Goal: Task Accomplishment & Management: Manage account settings

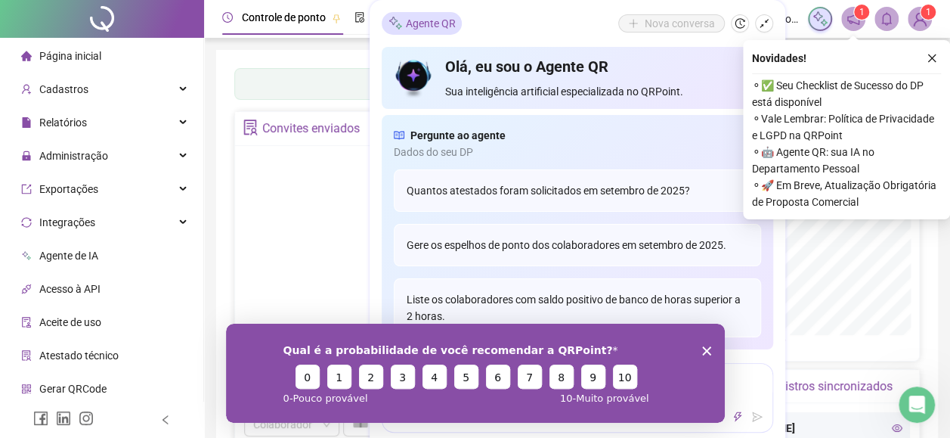
click at [336, 227] on icon "Não há dados" at bounding box center [403, 230] width 139 height 76
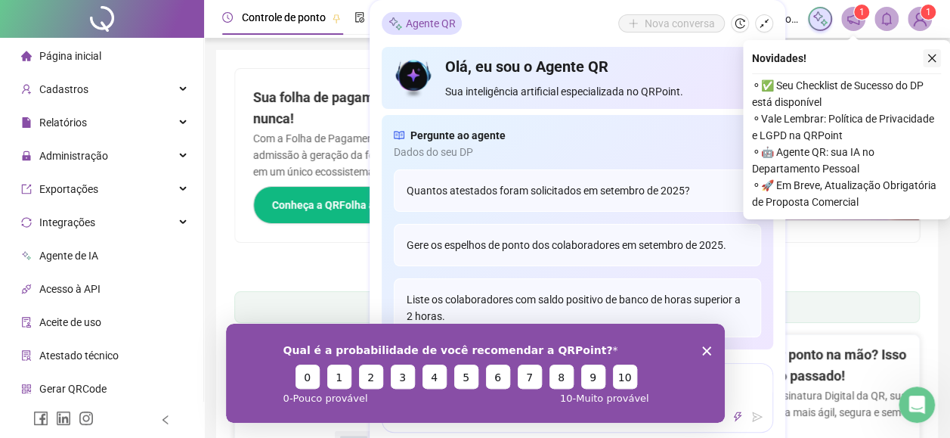
click at [932, 59] on icon "close" at bounding box center [932, 58] width 8 height 8
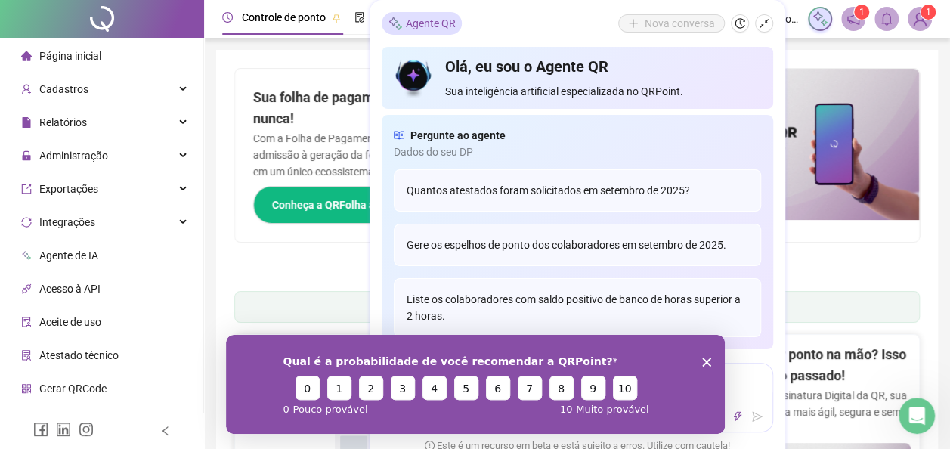
click at [617, 390] on button "10" at bounding box center [624, 387] width 24 height 24
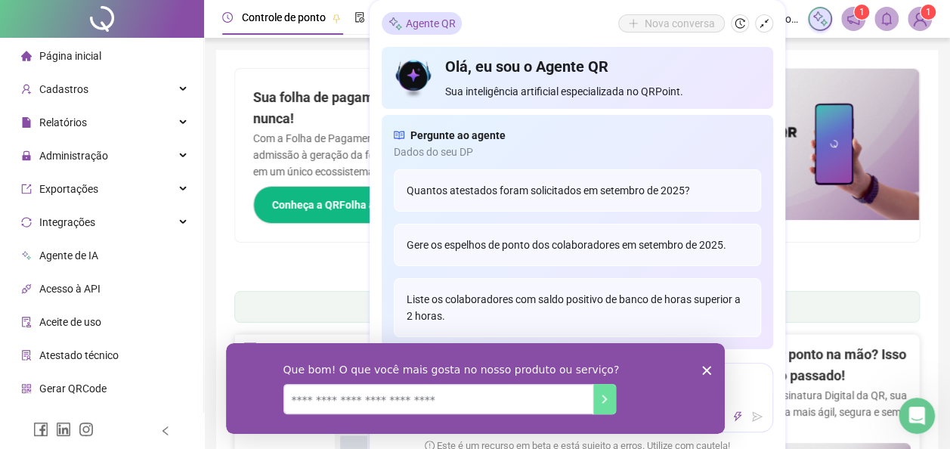
click at [704, 371] on polygon "Encerrar pesquisa" at bounding box center [705, 369] width 9 height 9
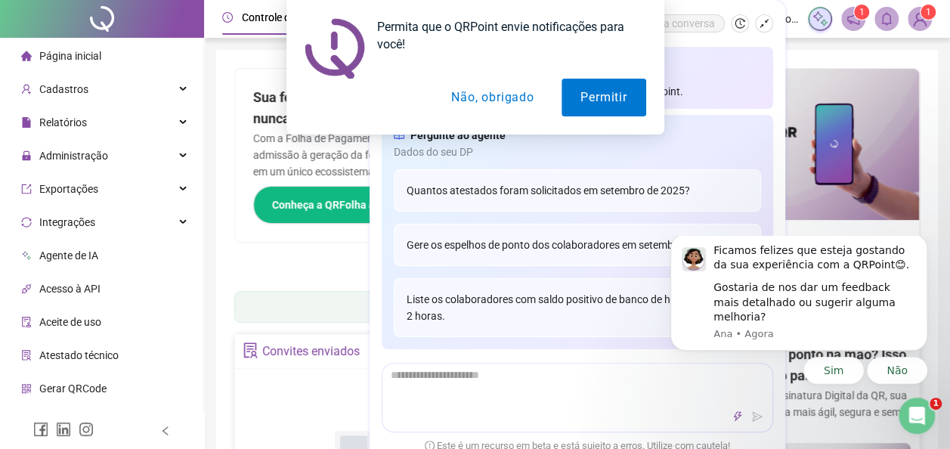
click at [496, 100] on button "Não, obrigado" at bounding box center [492, 98] width 120 height 38
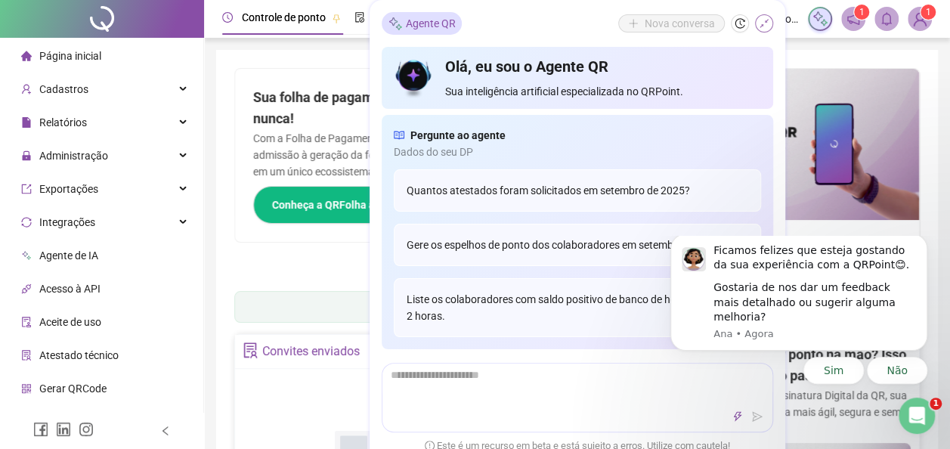
click at [766, 28] on icon "shrink" at bounding box center [764, 23] width 11 height 11
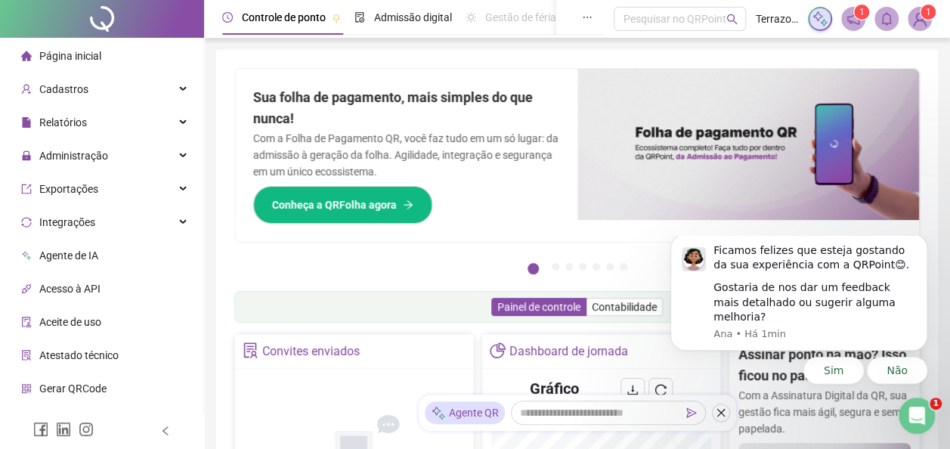
click at [75, 58] on span "Página inicial" at bounding box center [70, 56] width 62 height 12
click at [60, 156] on span "Administração" at bounding box center [73, 156] width 69 height 12
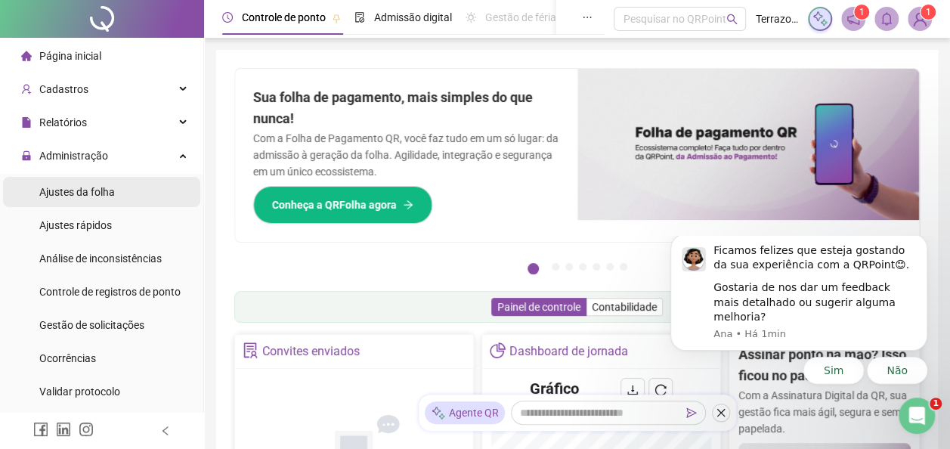
click at [70, 195] on span "Ajustes da folha" at bounding box center [77, 192] width 76 height 12
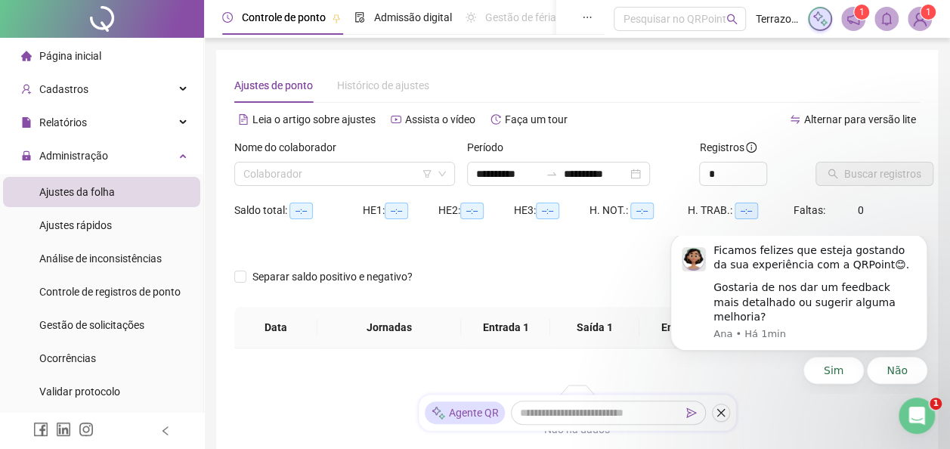
type input "**********"
click at [73, 222] on span "Ajustes rápidos" at bounding box center [75, 225] width 73 height 12
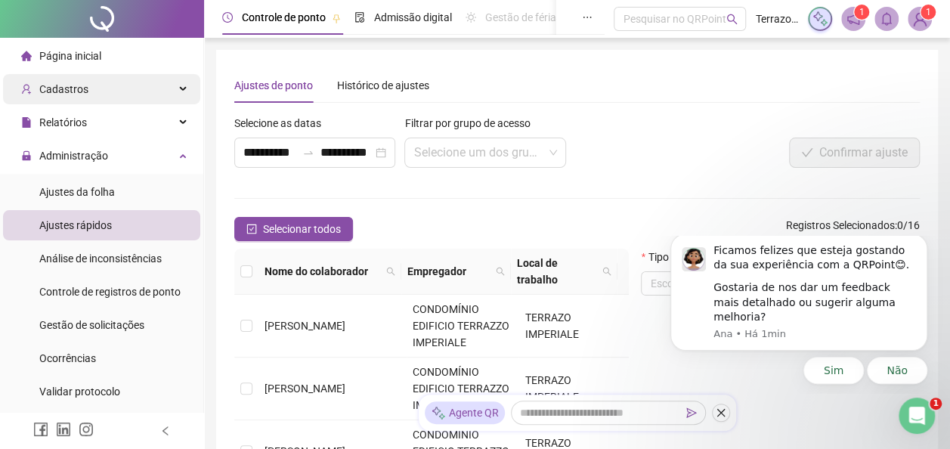
click at [102, 85] on div "Cadastros" at bounding box center [101, 89] width 197 height 30
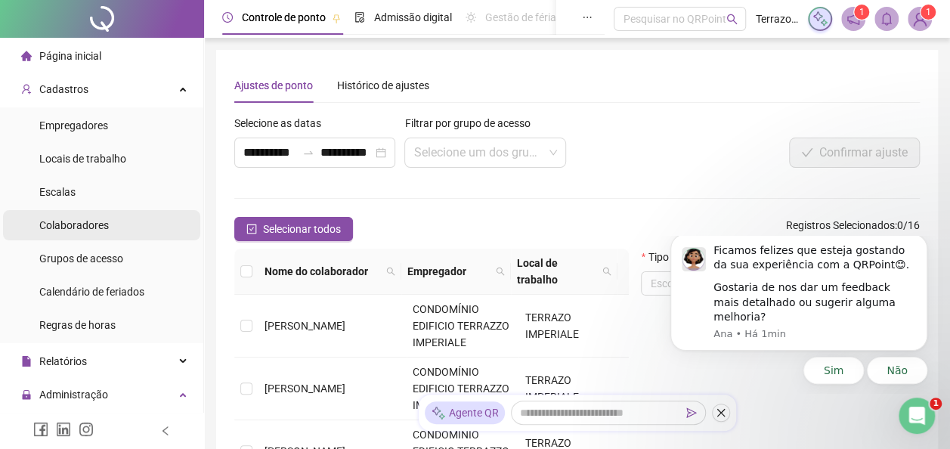
click at [99, 234] on div "Colaboradores" at bounding box center [74, 225] width 70 height 30
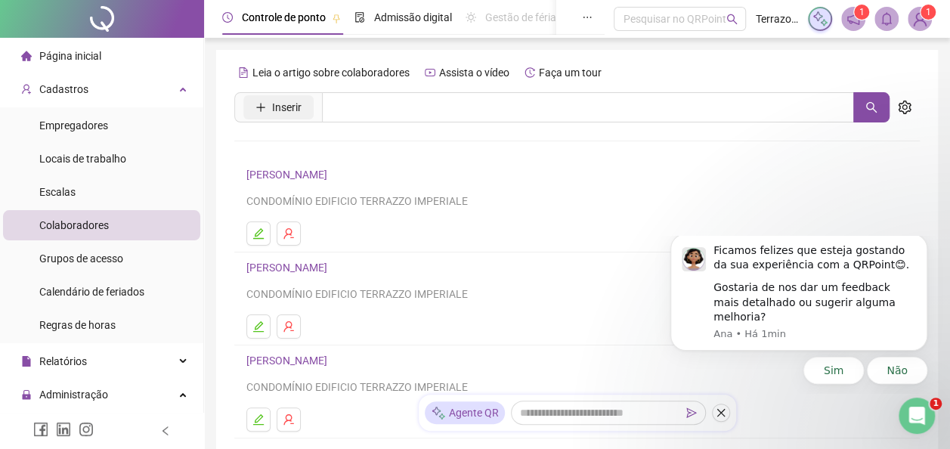
click at [258, 115] on button "Inserir" at bounding box center [278, 107] width 70 height 24
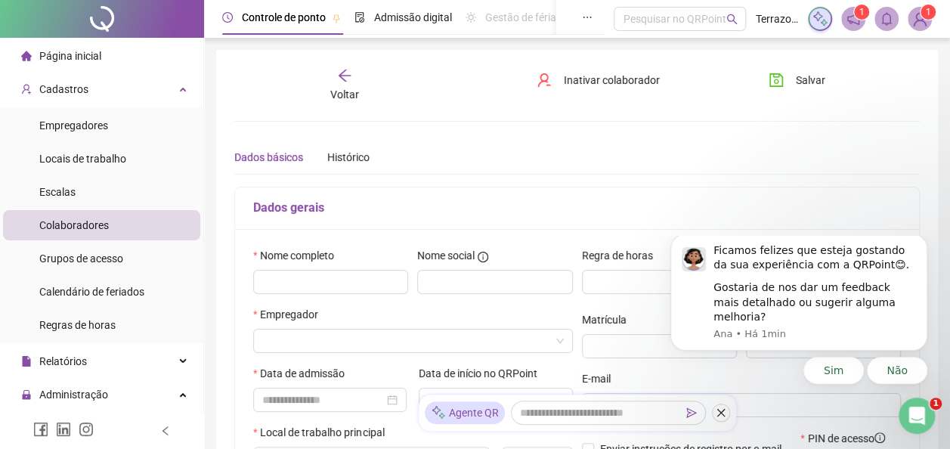
type input "*****"
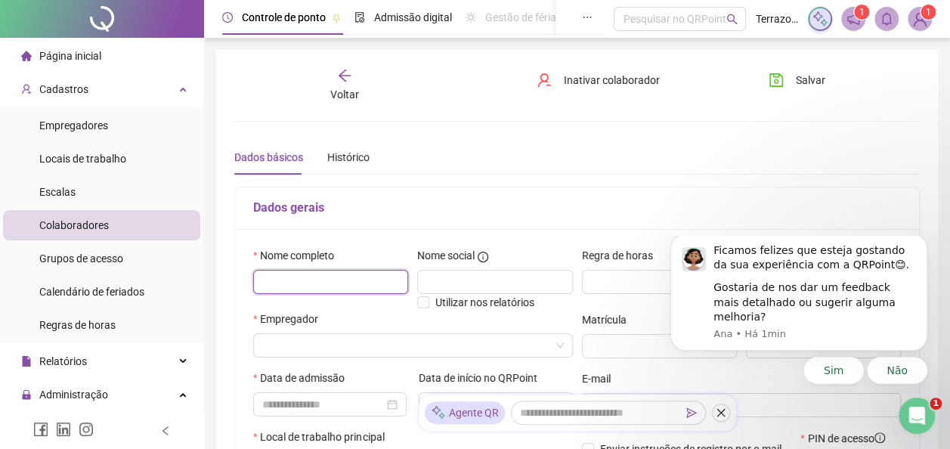
click at [295, 280] on input "text" at bounding box center [330, 282] width 155 height 24
type input "**********"
click at [347, 347] on input "search" at bounding box center [406, 345] width 288 height 23
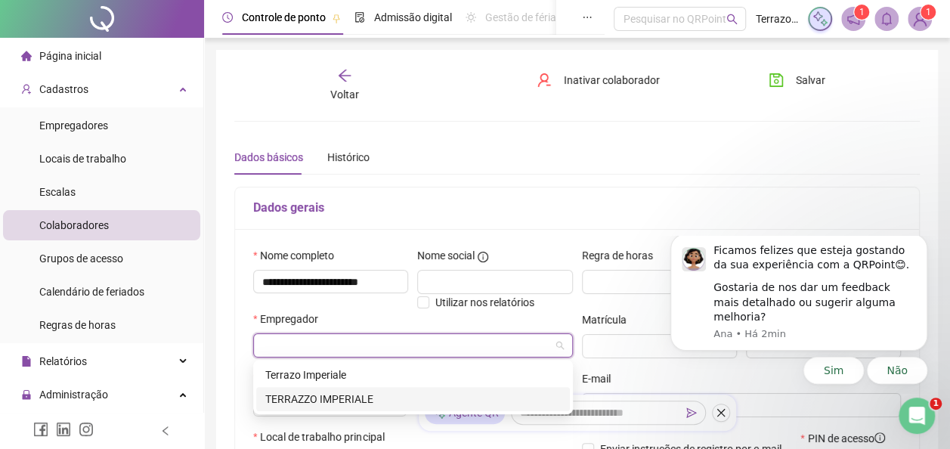
click at [323, 393] on div "TERRAZZO IMPERIALE" at bounding box center [413, 399] width 296 height 17
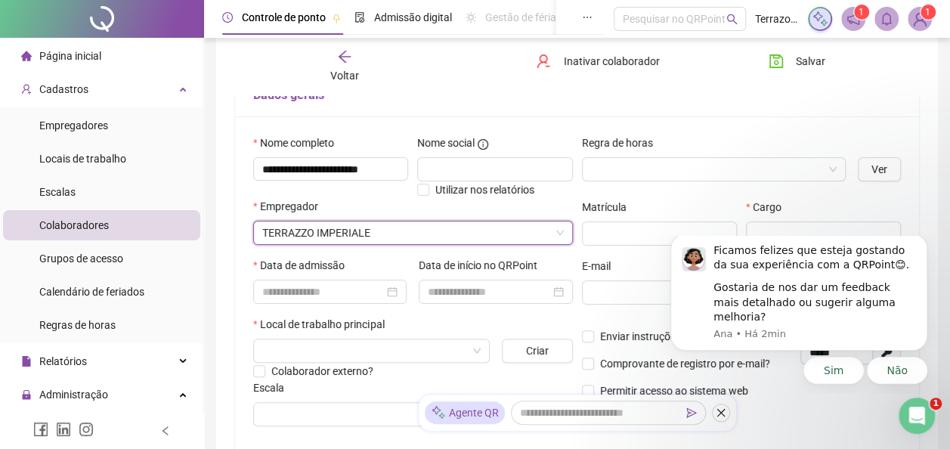
scroll to position [151, 0]
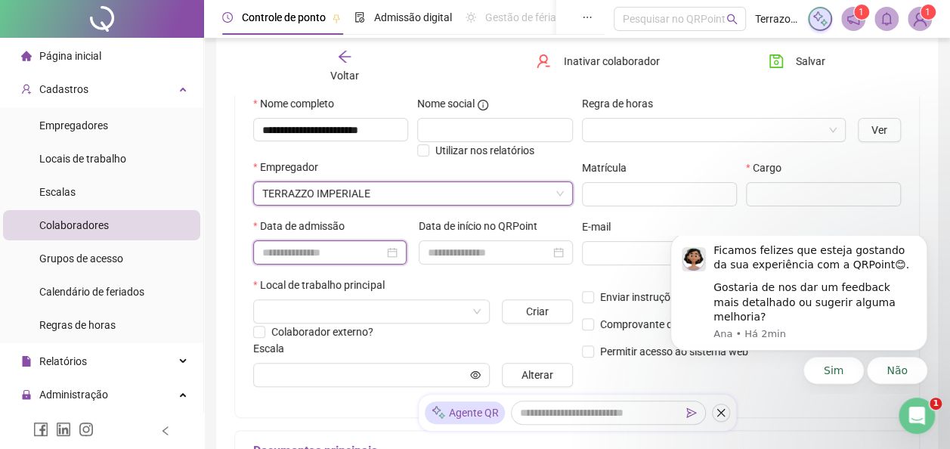
click at [301, 252] on input at bounding box center [323, 252] width 122 height 17
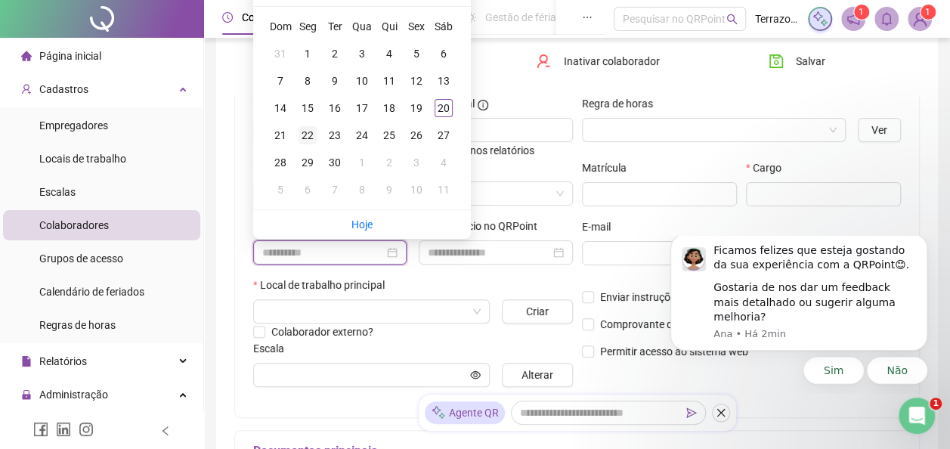
type input "**********"
click at [302, 136] on div "22" at bounding box center [308, 135] width 18 height 18
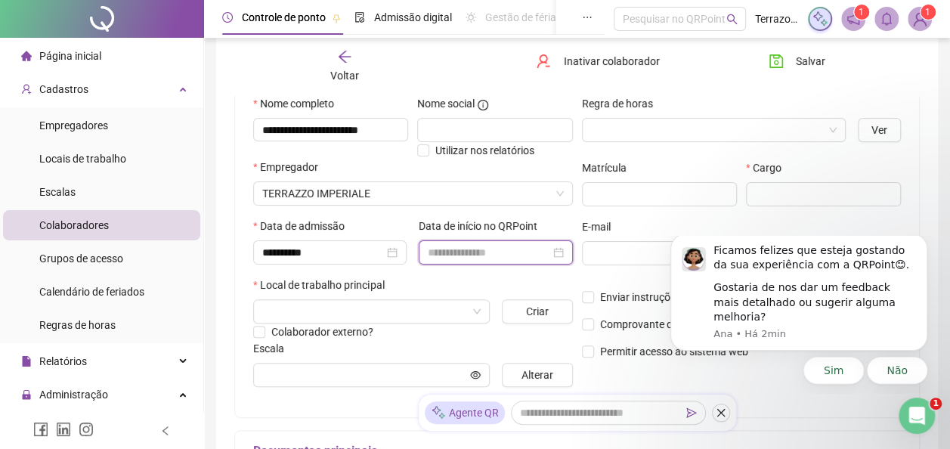
click at [440, 248] on input at bounding box center [489, 252] width 122 height 17
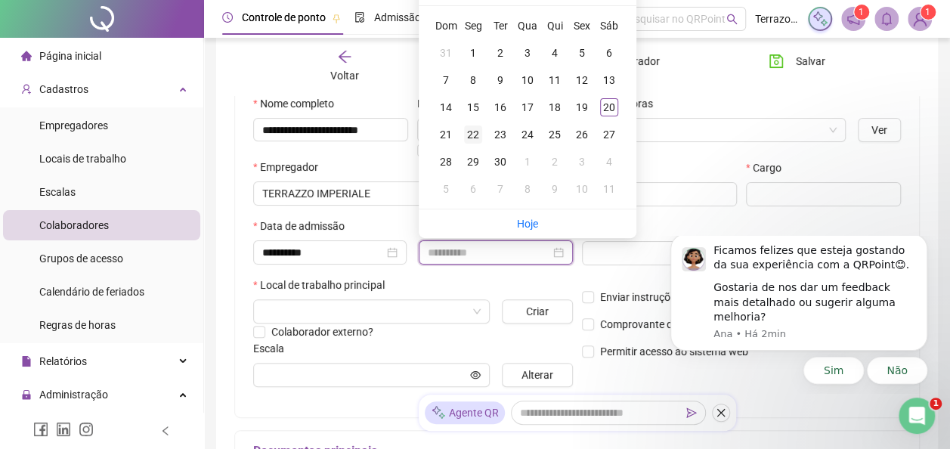
type input "**********"
click at [469, 132] on div "22" at bounding box center [473, 134] width 18 height 18
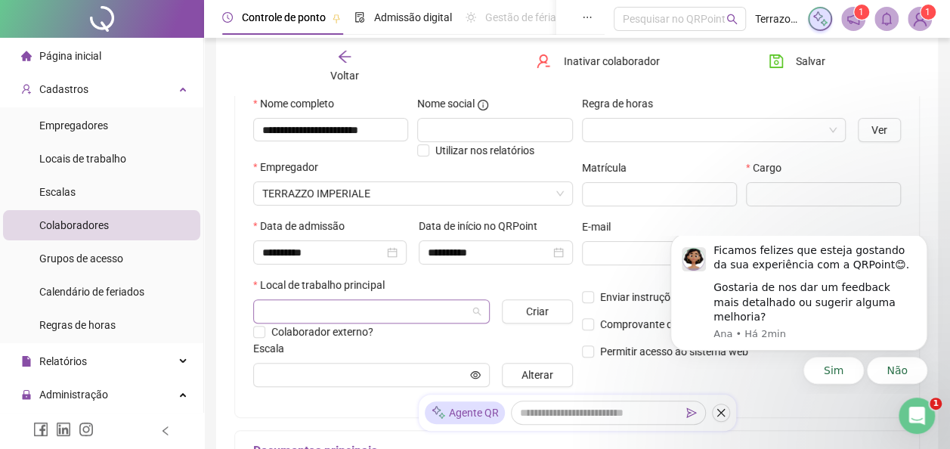
click at [313, 311] on input "search" at bounding box center [364, 311] width 205 height 23
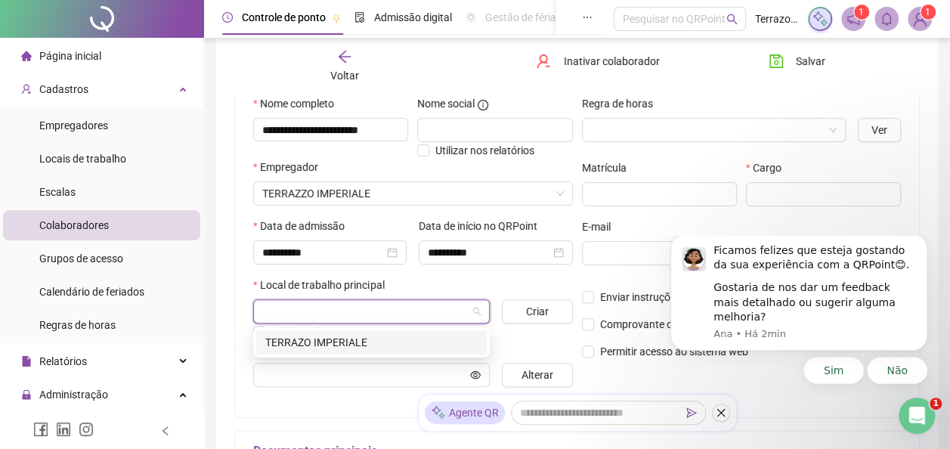
click at [314, 339] on div "TERRAZO IMPERIALE" at bounding box center [371, 342] width 212 height 17
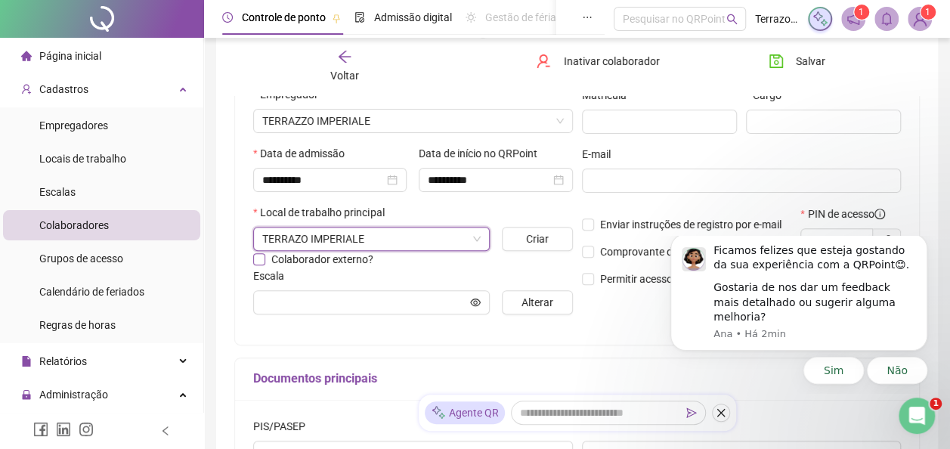
scroll to position [227, 0]
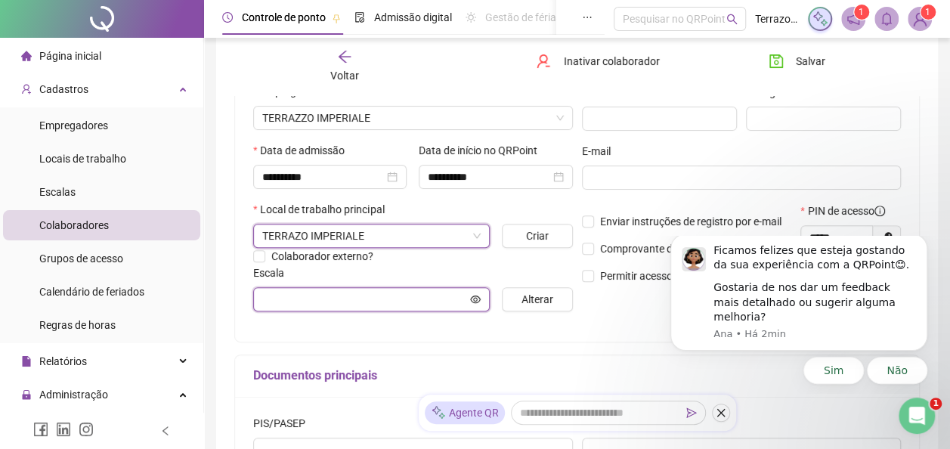
click at [348, 295] on input "text" at bounding box center [364, 299] width 205 height 17
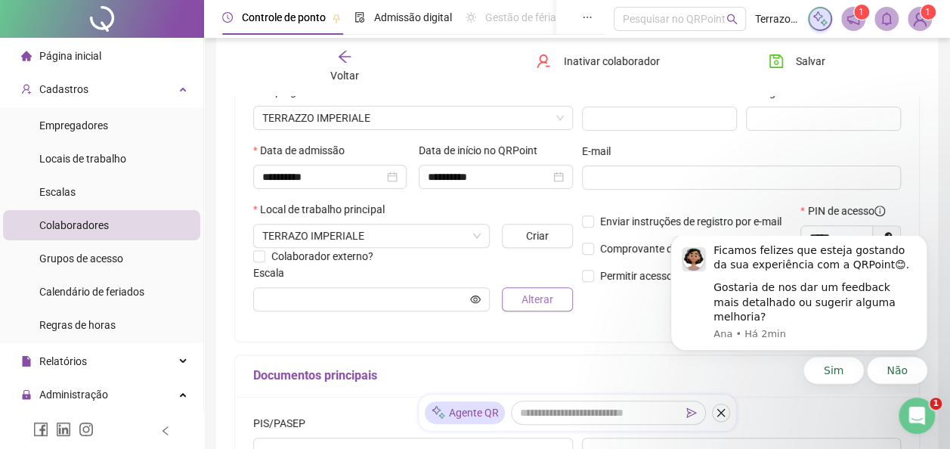
click at [531, 299] on span "Alterar" at bounding box center [538, 299] width 32 height 17
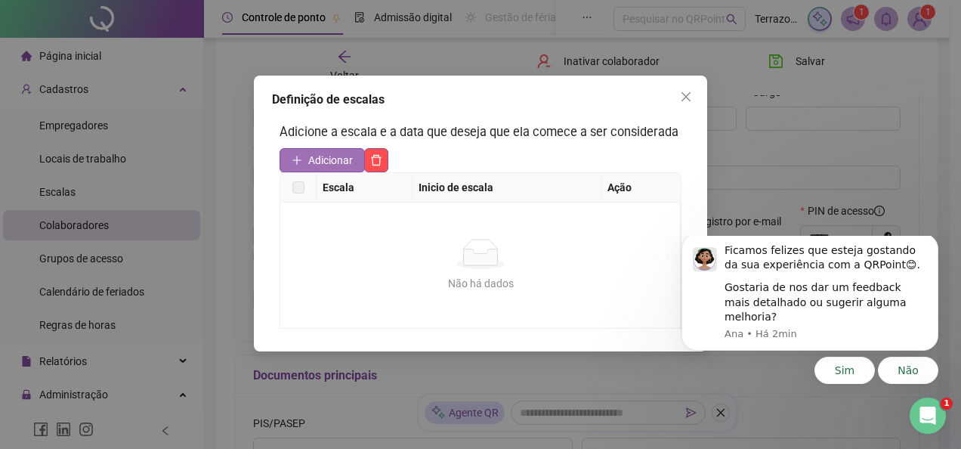
click at [297, 161] on icon "plus" at bounding box center [297, 160] width 11 height 11
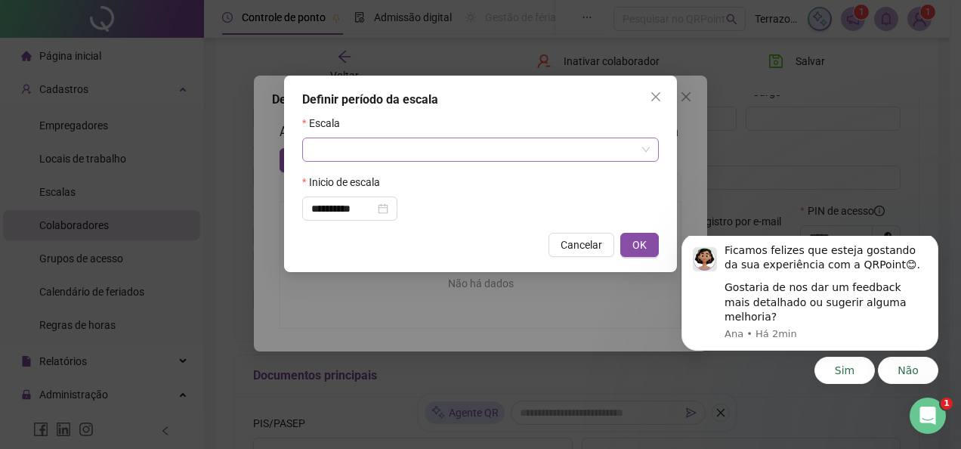
click at [467, 151] on input "search" at bounding box center [473, 149] width 325 height 23
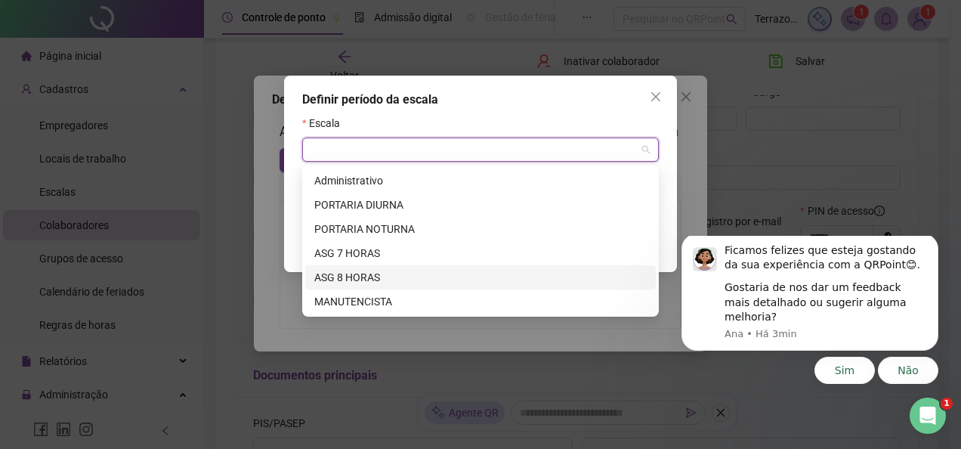
click at [412, 278] on div "ASG 8 HORAS" at bounding box center [480, 277] width 333 height 17
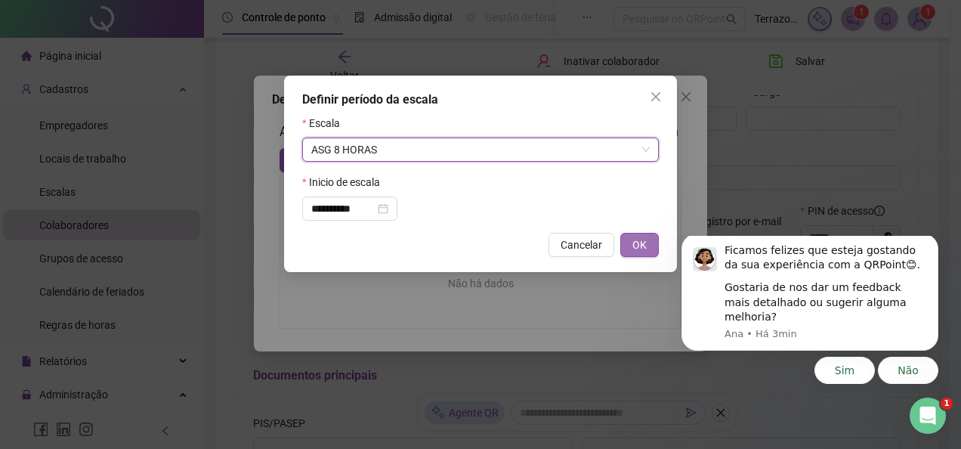
click at [639, 245] on span "OK" at bounding box center [640, 245] width 14 height 17
type input "**********"
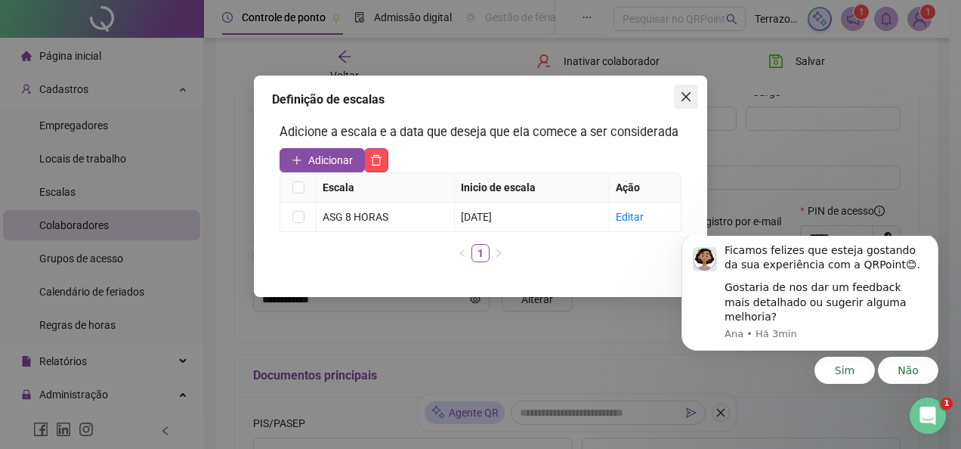
click at [686, 99] on icon "close" at bounding box center [686, 97] width 12 height 12
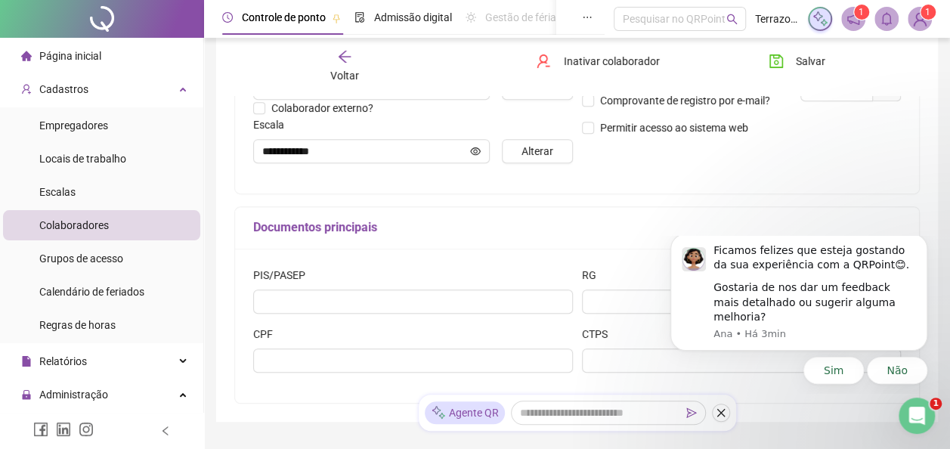
scroll to position [448, 0]
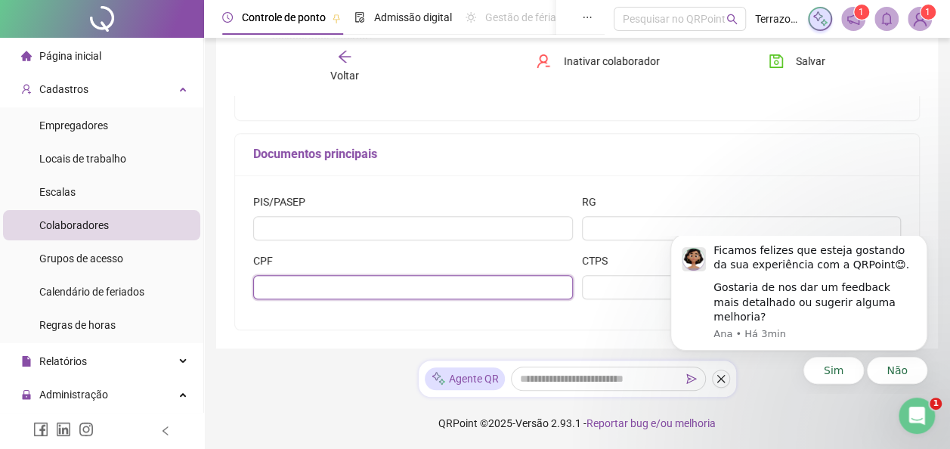
click at [360, 287] on input "text" at bounding box center [413, 287] width 320 height 24
type input "**********"
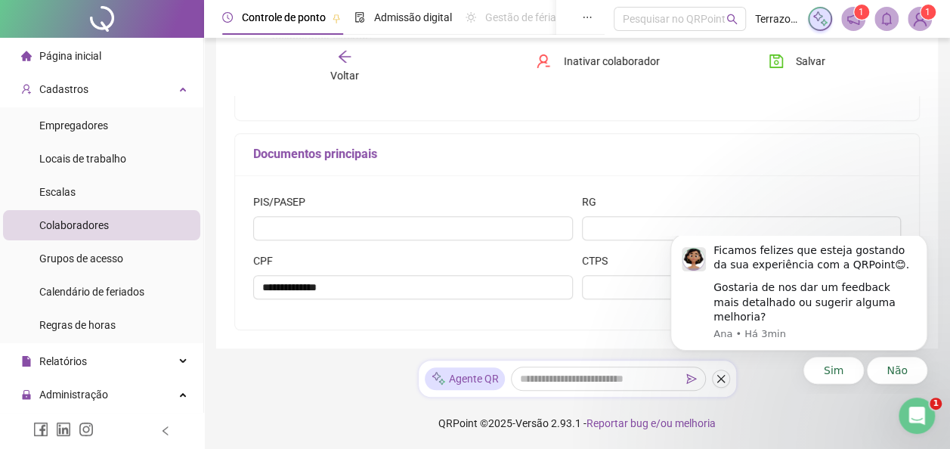
click at [565, 315] on div "**********" at bounding box center [577, 252] width 684 height 154
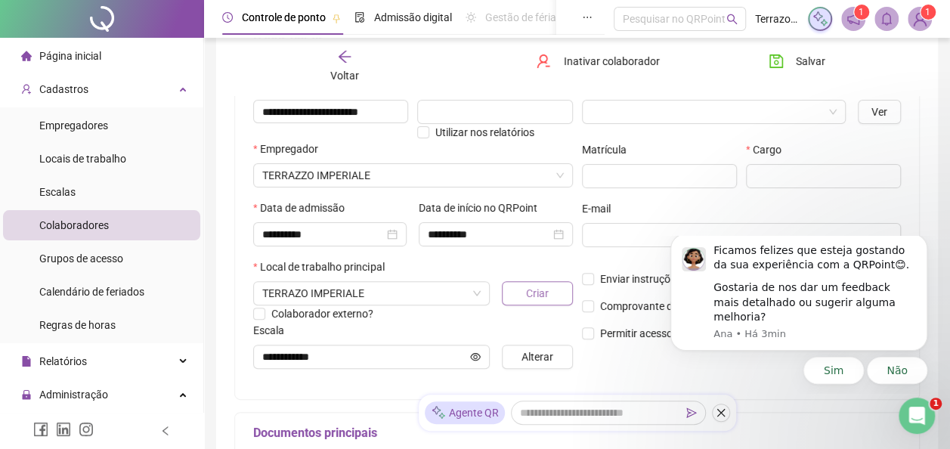
scroll to position [146, 0]
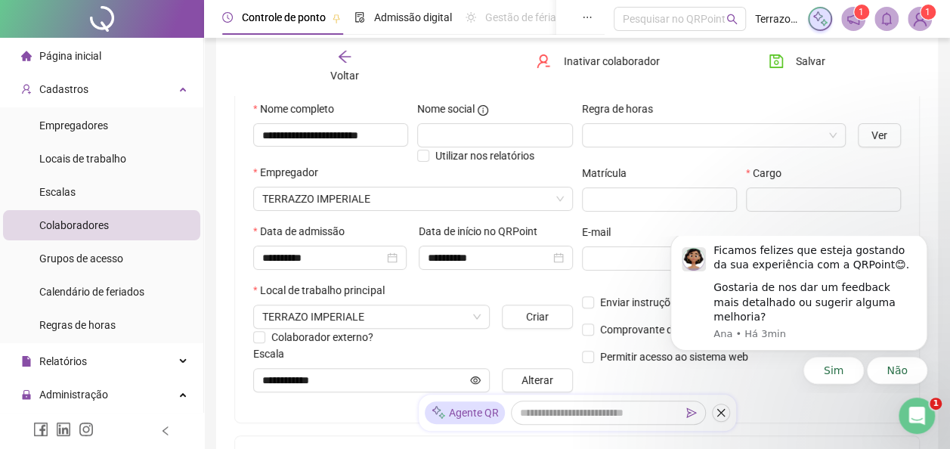
click at [842, 230] on div "E-mail" at bounding box center [742, 235] width 320 height 23
click at [769, 201] on input "text" at bounding box center [823, 199] width 155 height 24
type input "********"
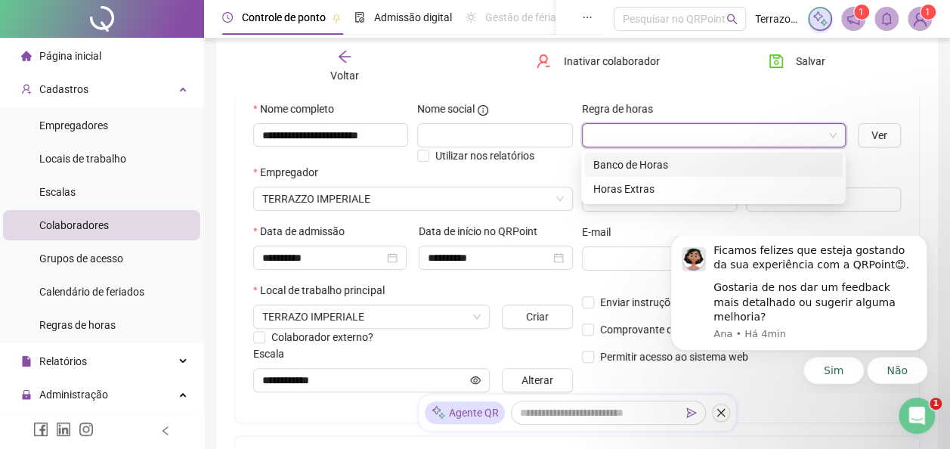
click at [633, 135] on input "search" at bounding box center [707, 135] width 232 height 23
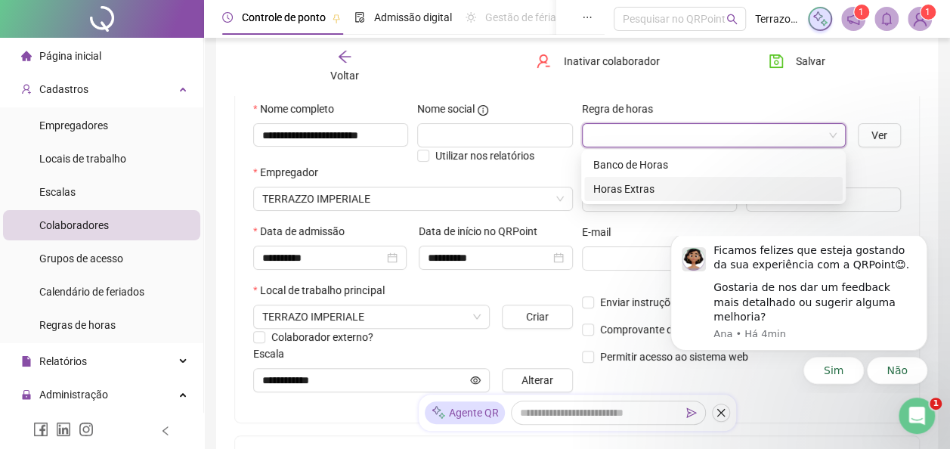
click at [627, 187] on div "Horas Extras" at bounding box center [713, 189] width 240 height 17
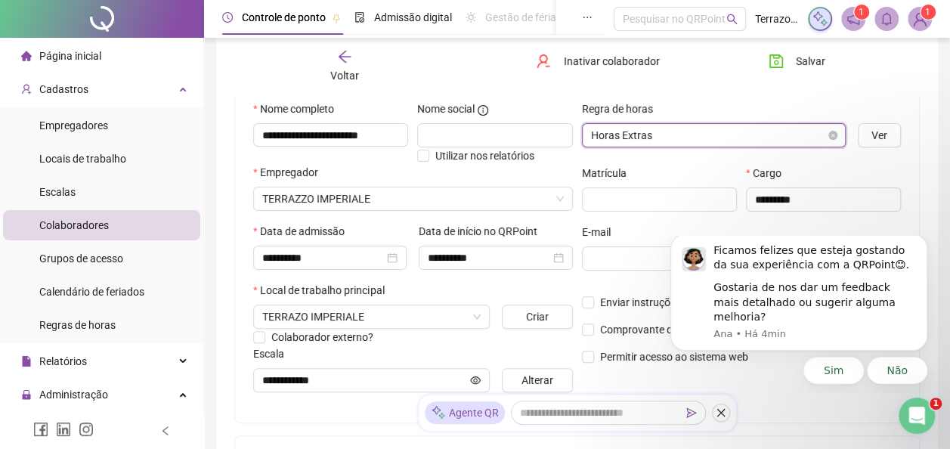
click at [659, 135] on span "Horas Extras" at bounding box center [714, 135] width 246 height 23
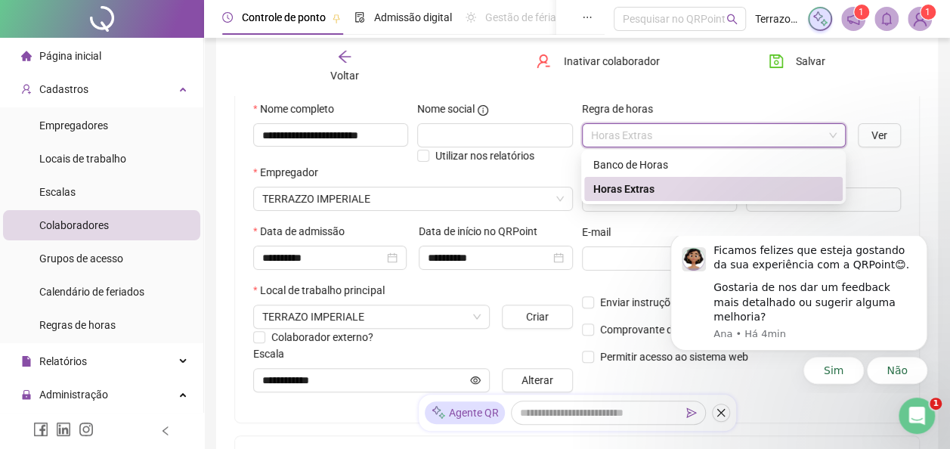
click at [625, 185] on div "Horas Extras" at bounding box center [713, 189] width 240 height 17
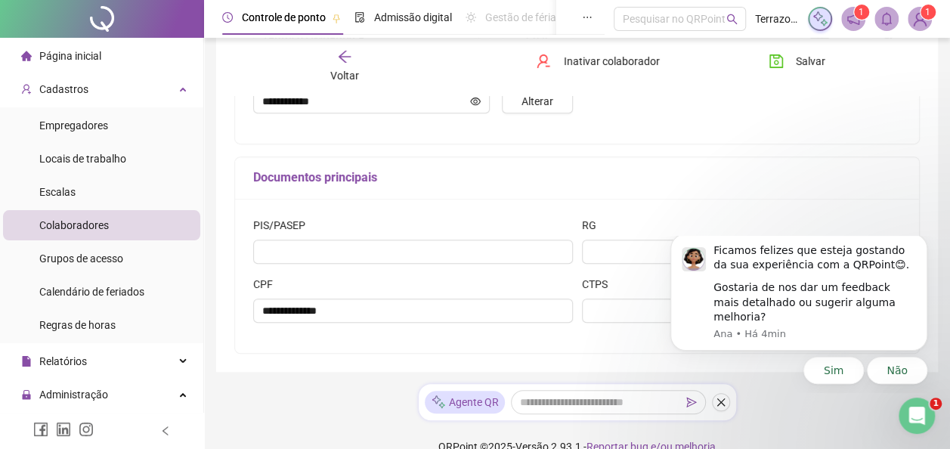
scroll to position [448, 0]
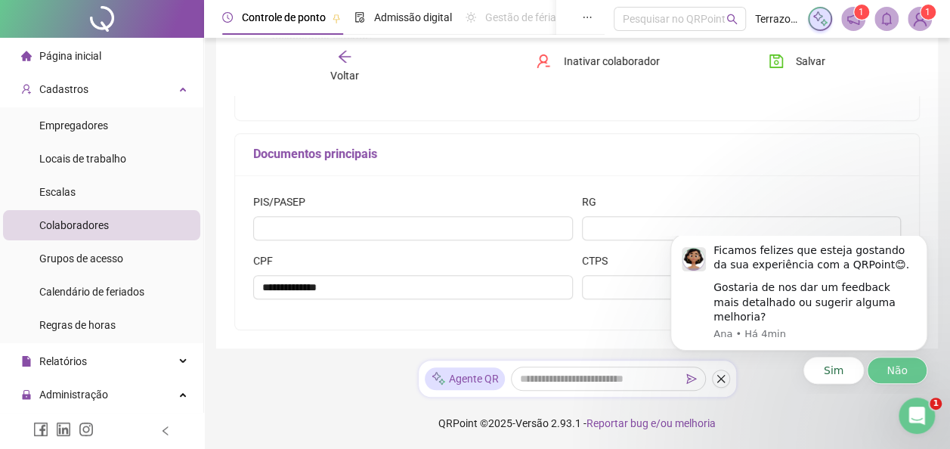
click at [890, 373] on button "Não" at bounding box center [897, 370] width 60 height 27
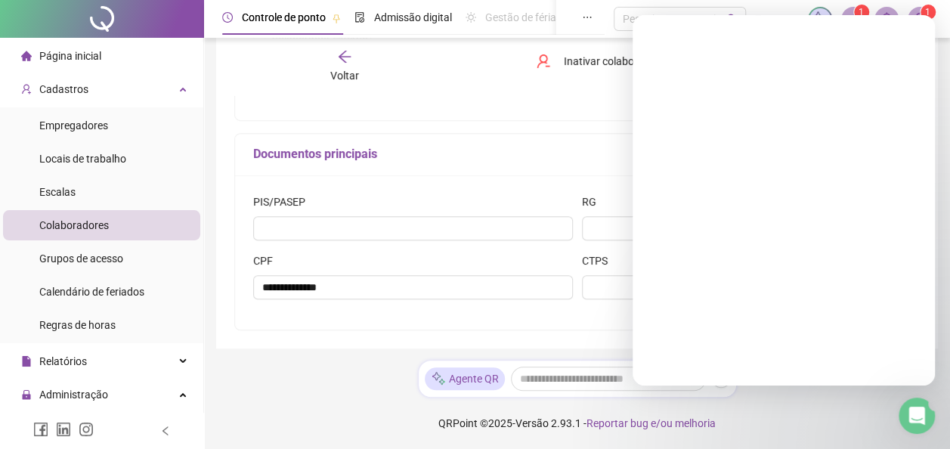
scroll to position [0, 0]
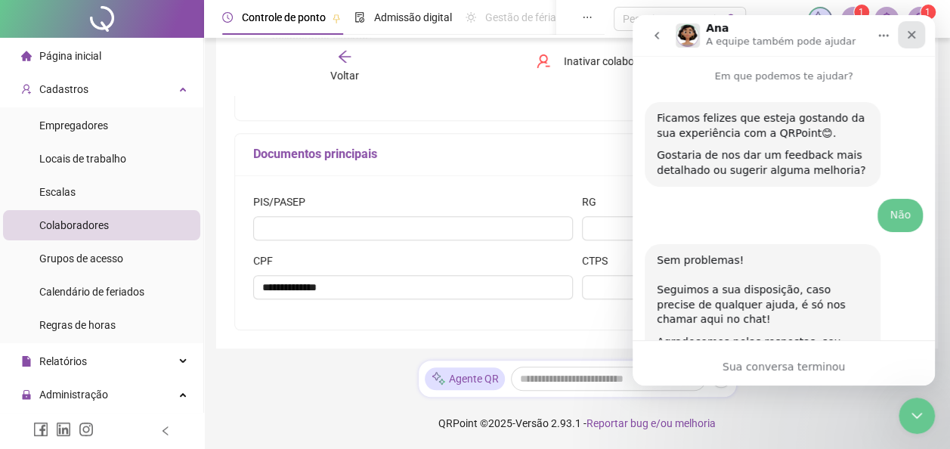
click at [912, 37] on icon "Fechar" at bounding box center [911, 35] width 12 height 12
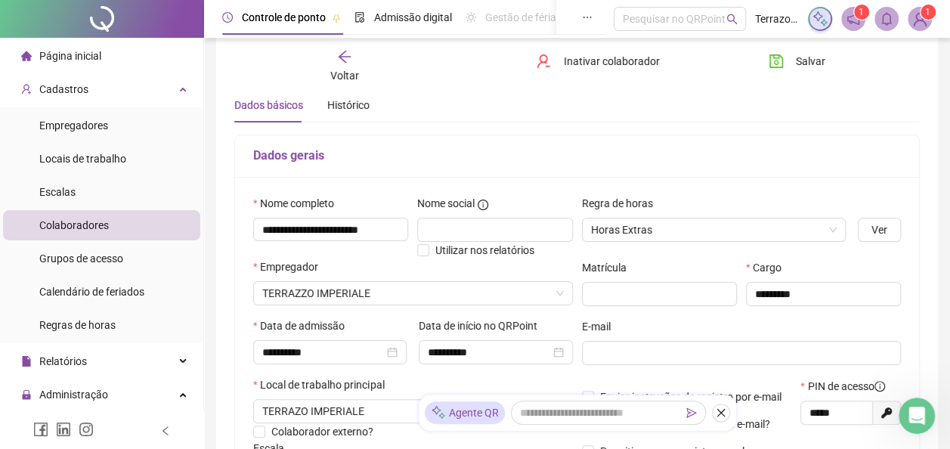
scroll to position [76, 0]
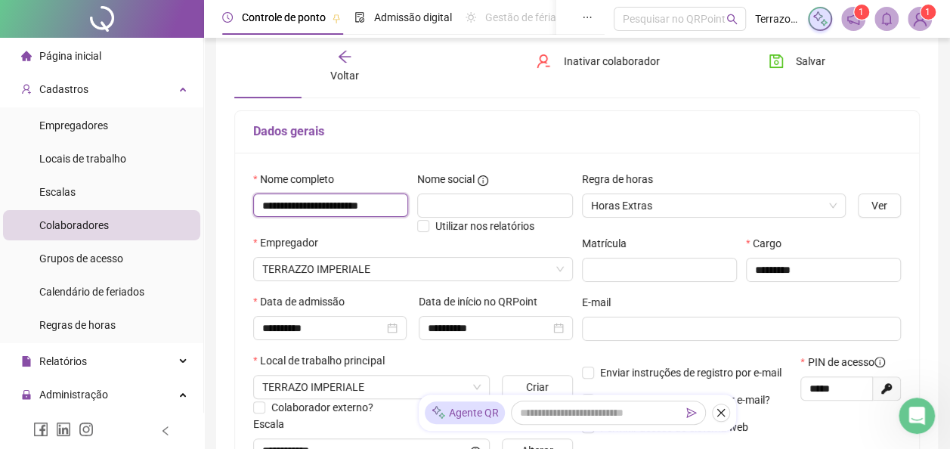
click at [401, 203] on input "**********" at bounding box center [330, 204] width 155 height 23
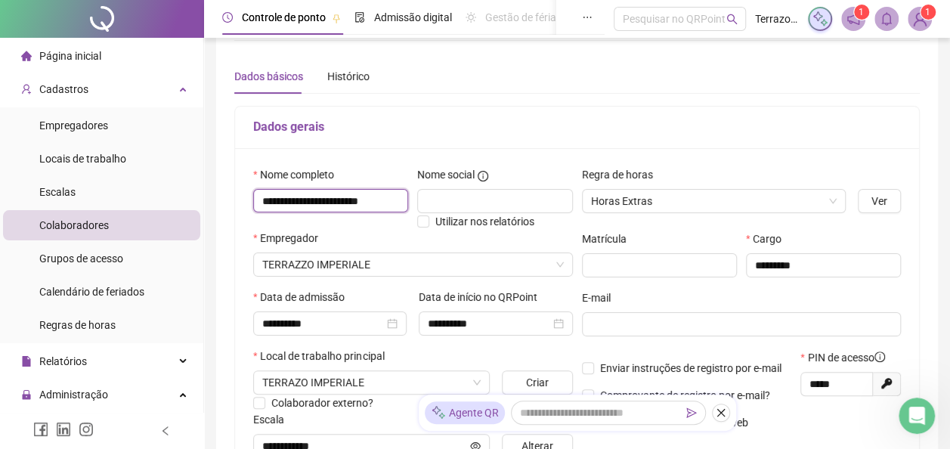
scroll to position [0, 0]
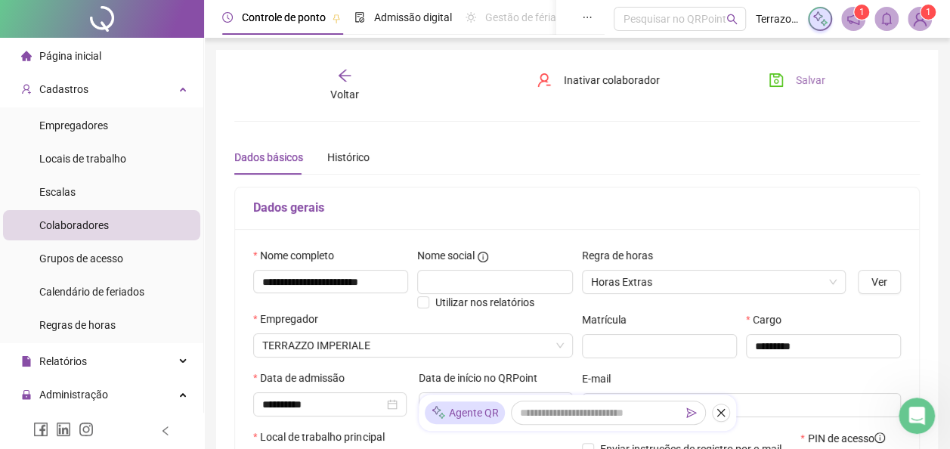
click at [792, 81] on button "Salvar" at bounding box center [796, 80] width 79 height 24
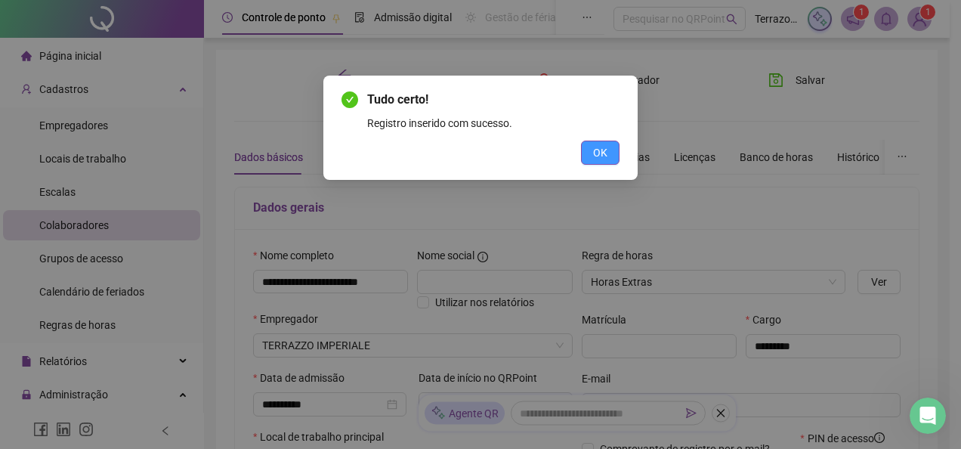
click at [597, 153] on span "OK" at bounding box center [600, 152] width 14 height 17
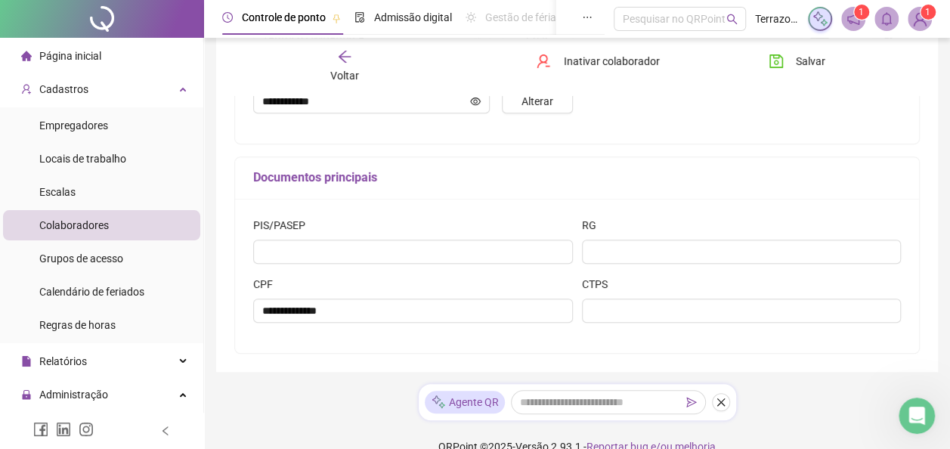
scroll to position [448, 0]
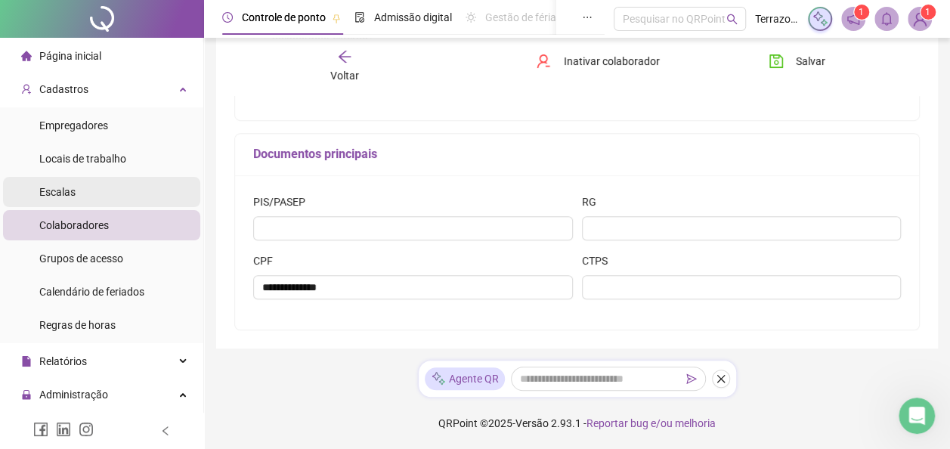
click at [88, 195] on li "Escalas" at bounding box center [101, 192] width 197 height 30
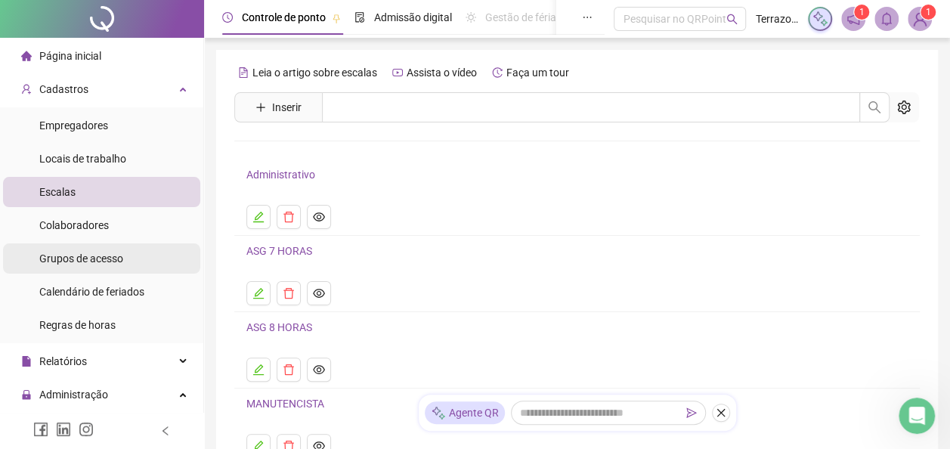
click at [82, 260] on span "Grupos de acesso" at bounding box center [81, 258] width 84 height 12
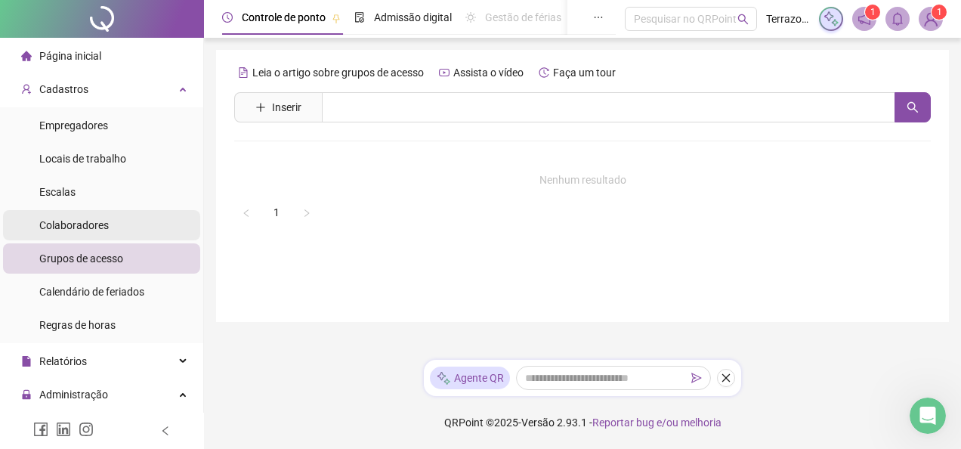
click at [94, 227] on span "Colaboradores" at bounding box center [74, 225] width 70 height 12
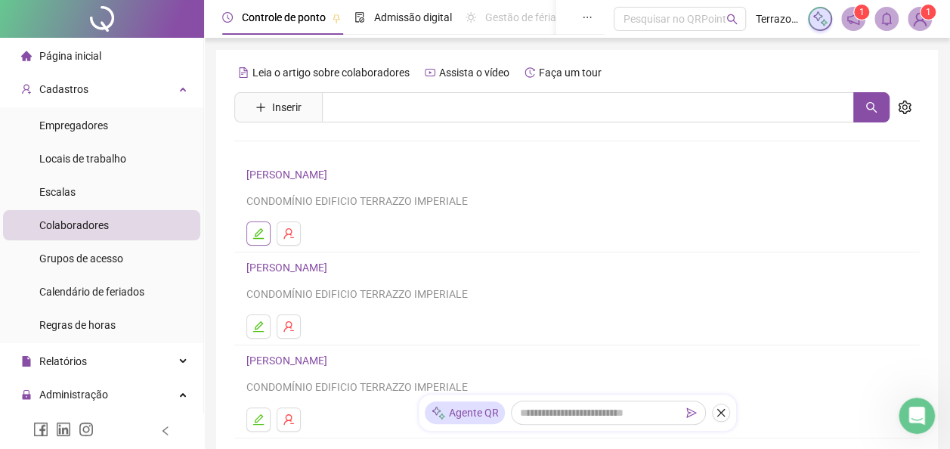
click at [257, 232] on icon "edit" at bounding box center [258, 233] width 11 height 11
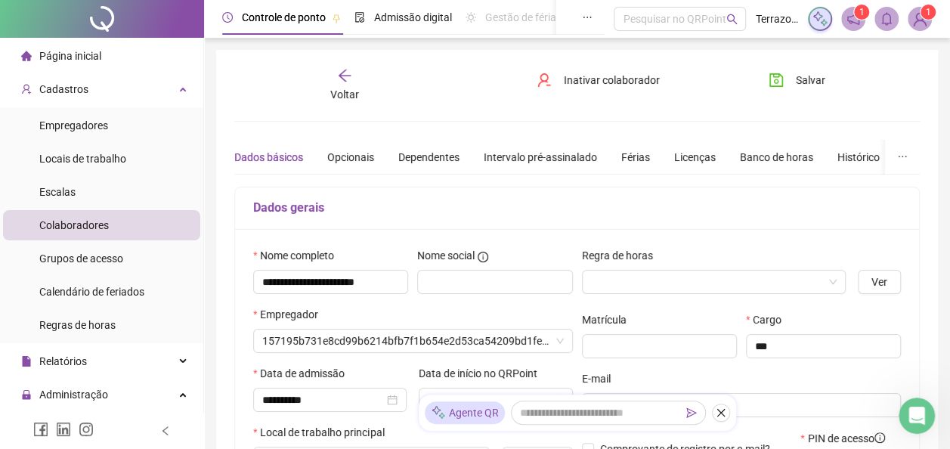
type input "**********"
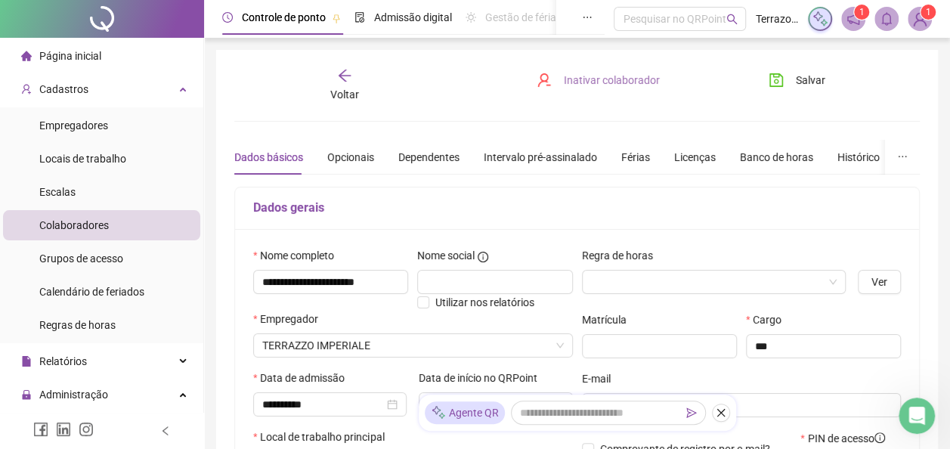
click at [600, 82] on span "Inativar colaborador" at bounding box center [612, 80] width 96 height 17
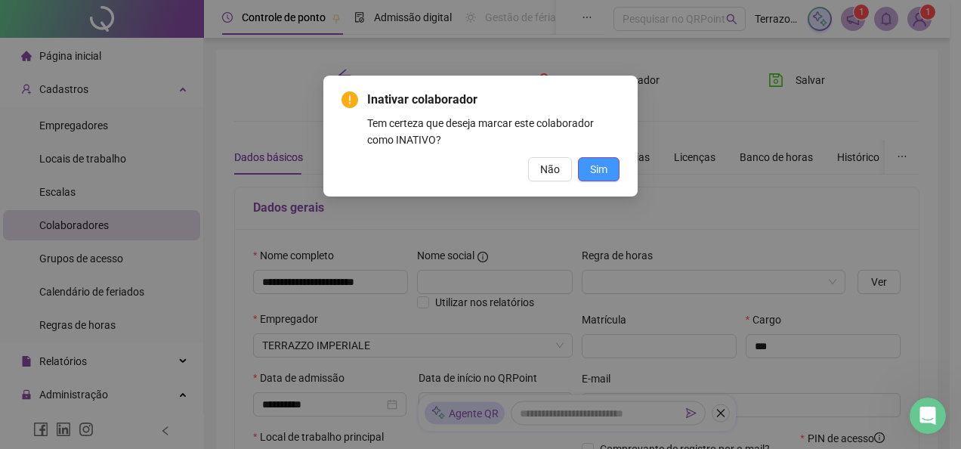
click at [603, 174] on span "Sim" at bounding box center [598, 169] width 17 height 17
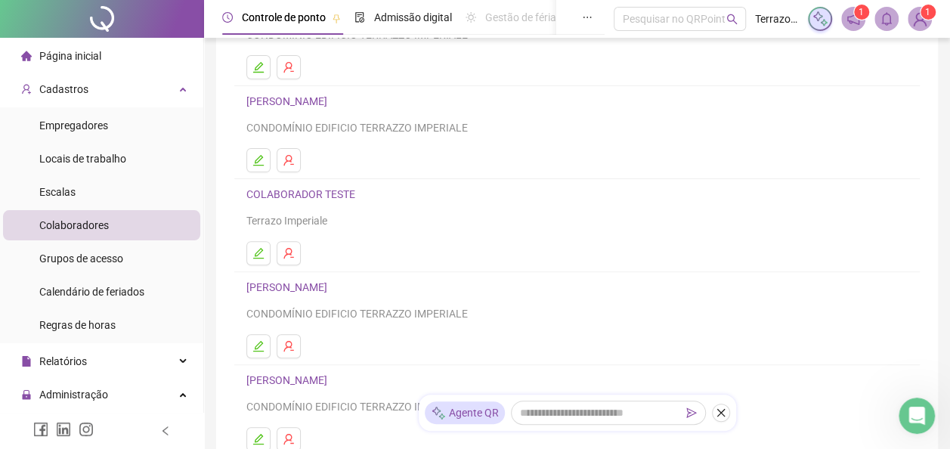
scroll to position [302, 0]
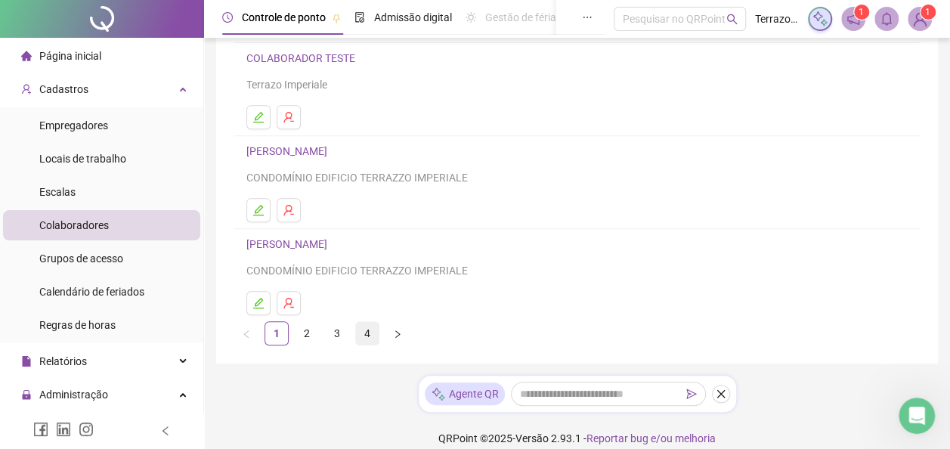
click at [365, 328] on link "4" at bounding box center [367, 333] width 23 height 23
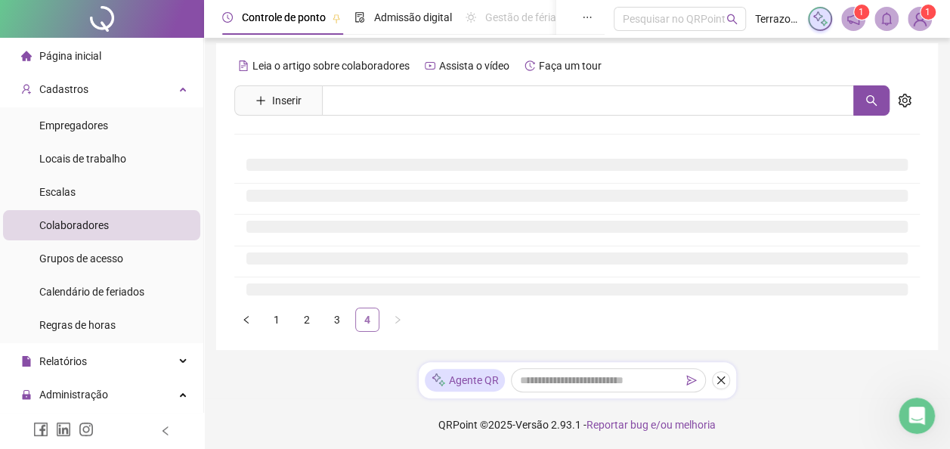
scroll to position [0, 0]
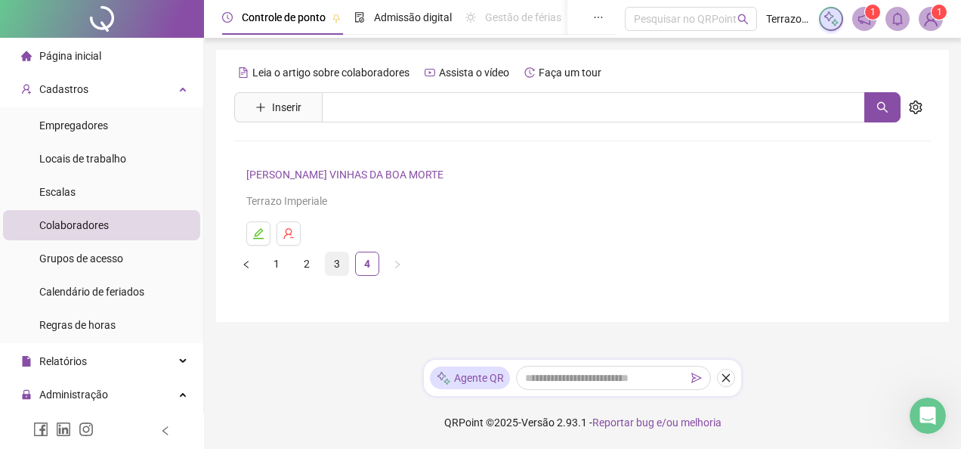
click at [336, 266] on link "3" at bounding box center [337, 263] width 23 height 23
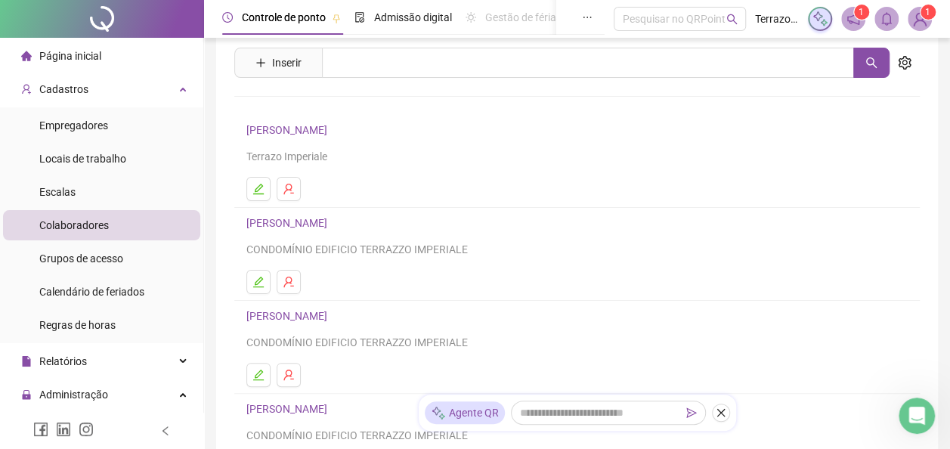
scroll to position [227, 0]
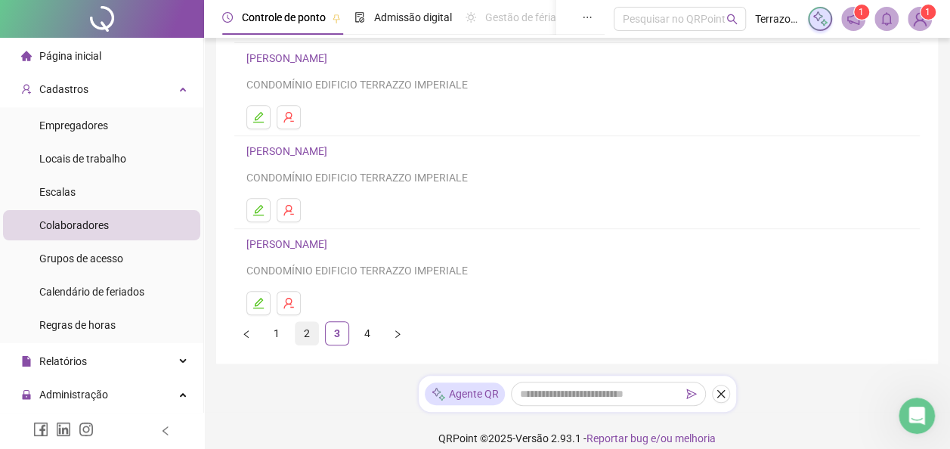
click at [305, 335] on link "2" at bounding box center [307, 333] width 23 height 23
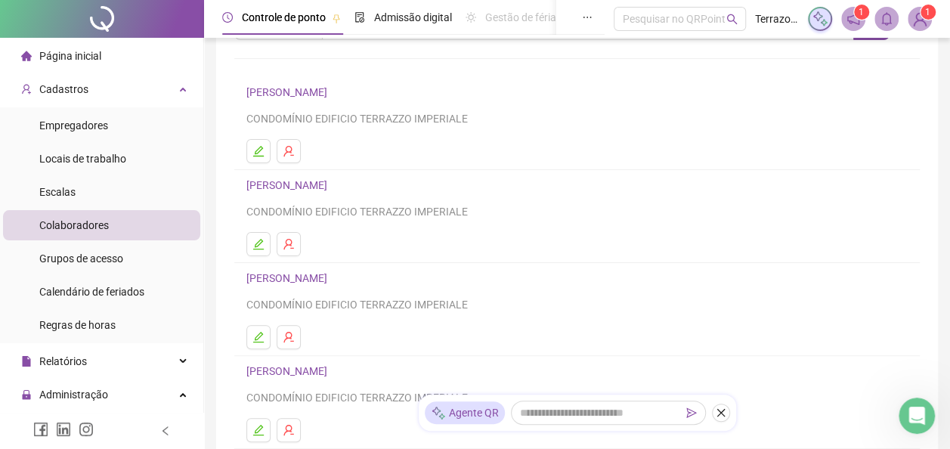
scroll to position [7, 0]
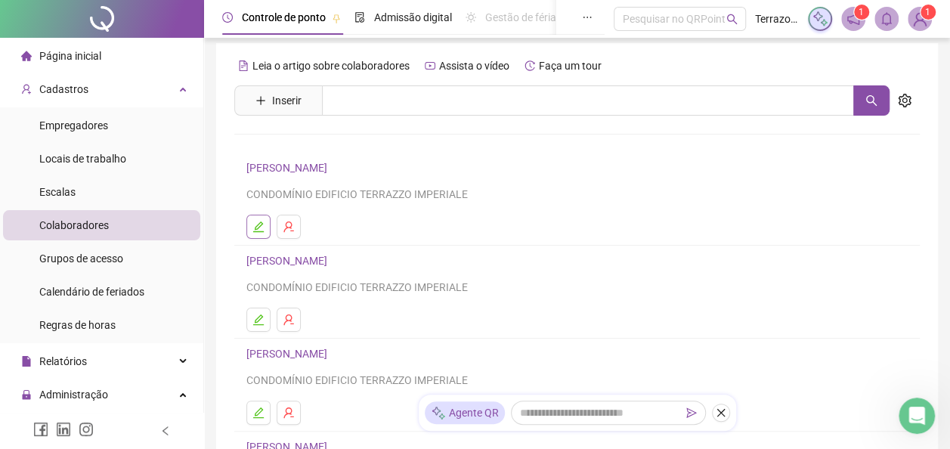
click at [262, 225] on icon "edit" at bounding box center [258, 227] width 12 height 12
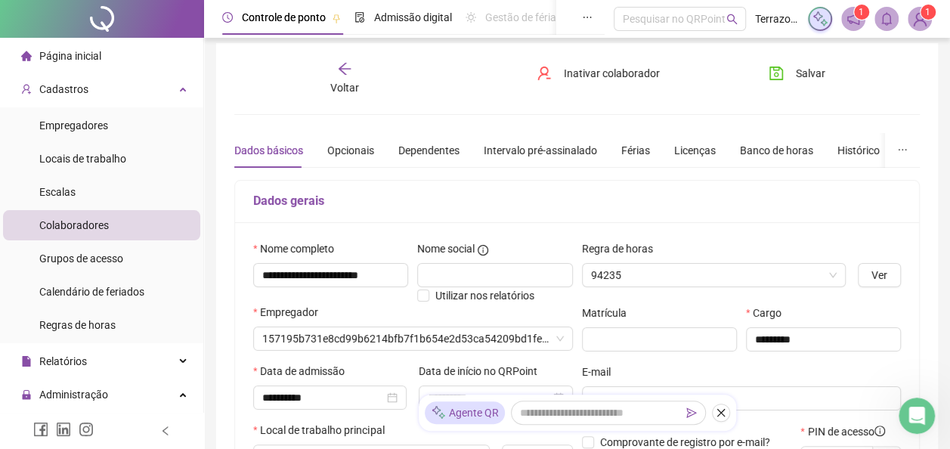
type input "**********"
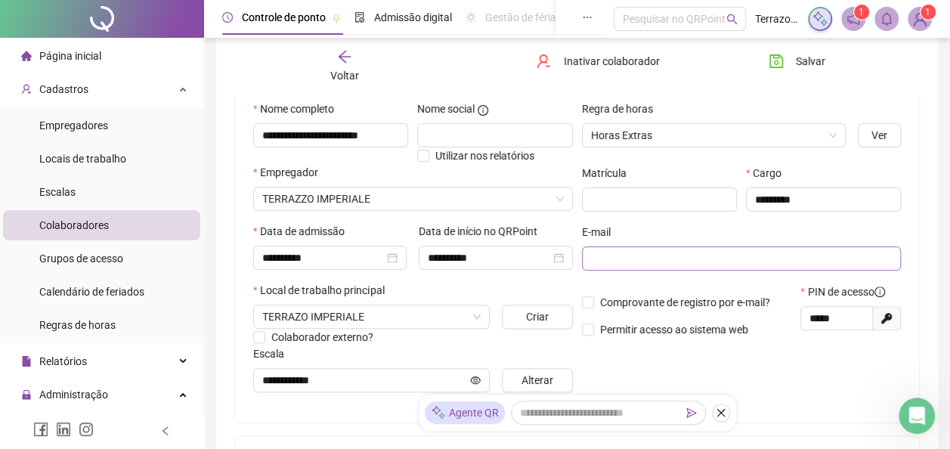
scroll to position [297, 0]
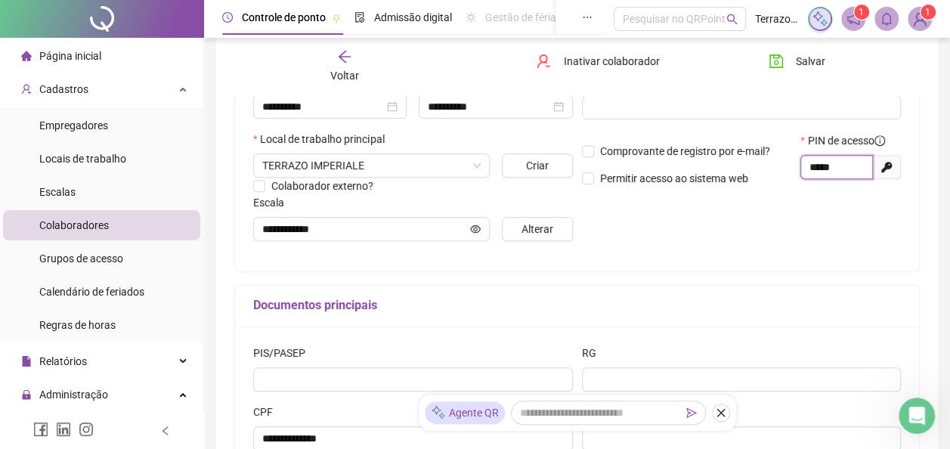
drag, startPoint x: 843, startPoint y: 167, endPoint x: 803, endPoint y: 172, distance: 40.4
click at [804, 175] on span "*****" at bounding box center [836, 167] width 73 height 24
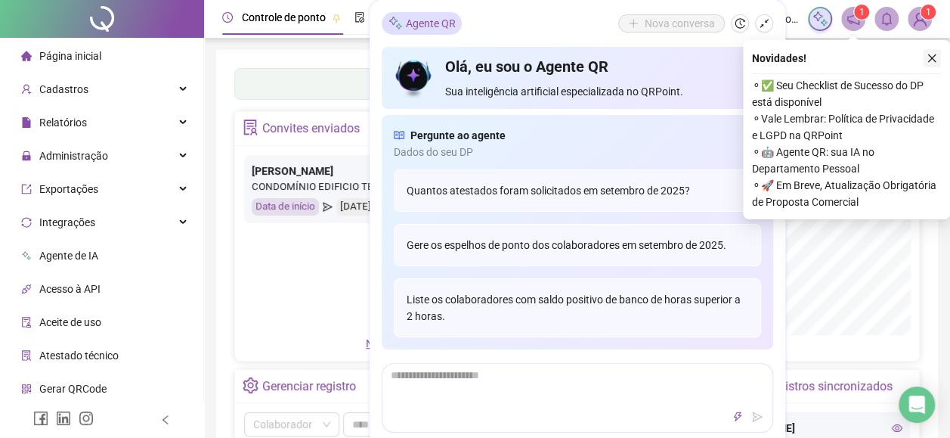
click at [933, 57] on icon "close" at bounding box center [932, 58] width 8 height 8
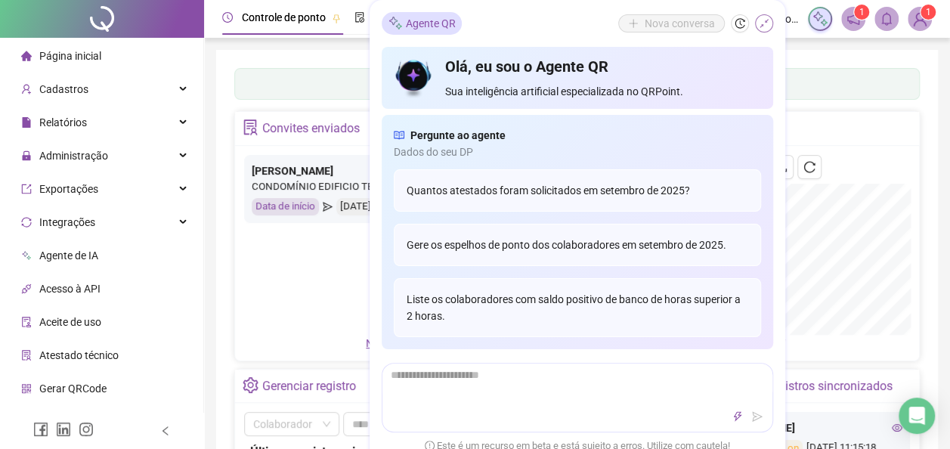
click at [762, 24] on icon "shrink" at bounding box center [764, 23] width 11 height 11
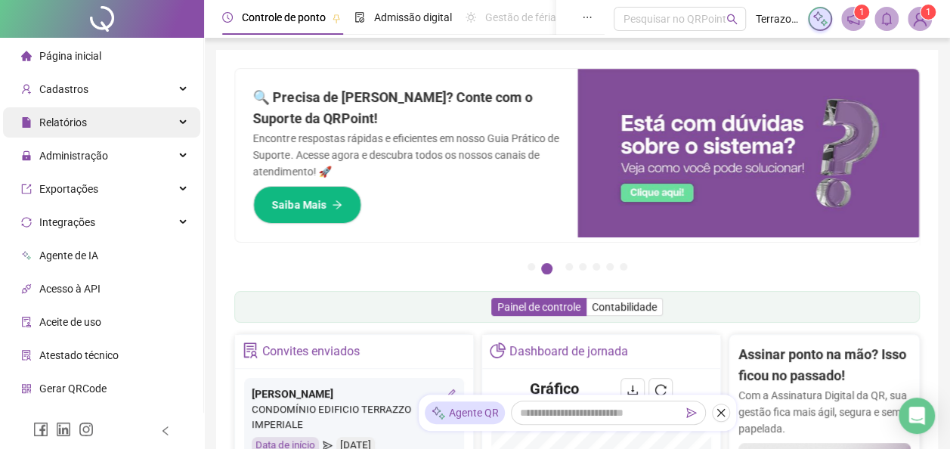
click at [82, 122] on span "Relatórios" at bounding box center [63, 122] width 48 height 12
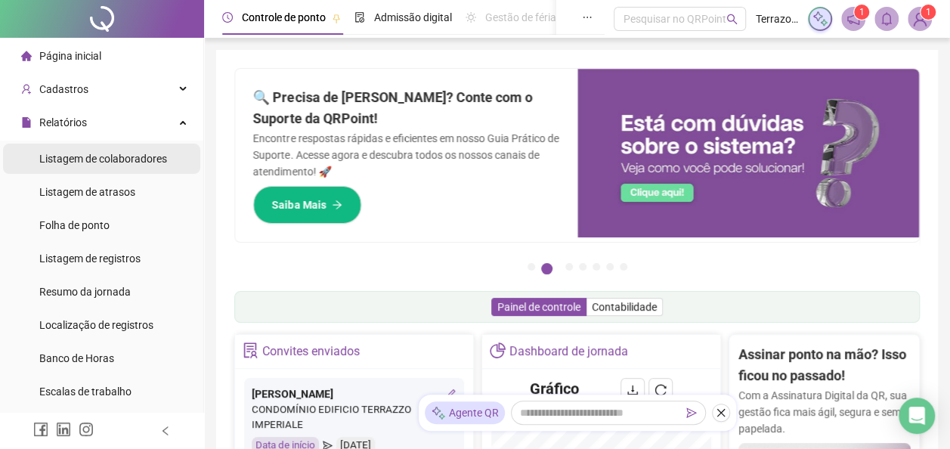
click at [82, 157] on span "Listagem de colaboradores" at bounding box center [103, 159] width 128 height 12
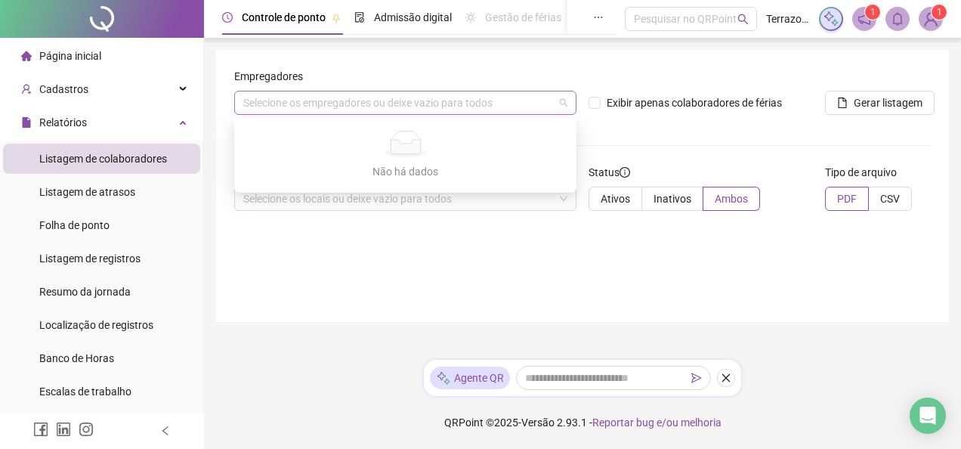
click at [275, 103] on div "Selecione os empregadores ou deixe vazio para todos" at bounding box center [405, 103] width 342 height 24
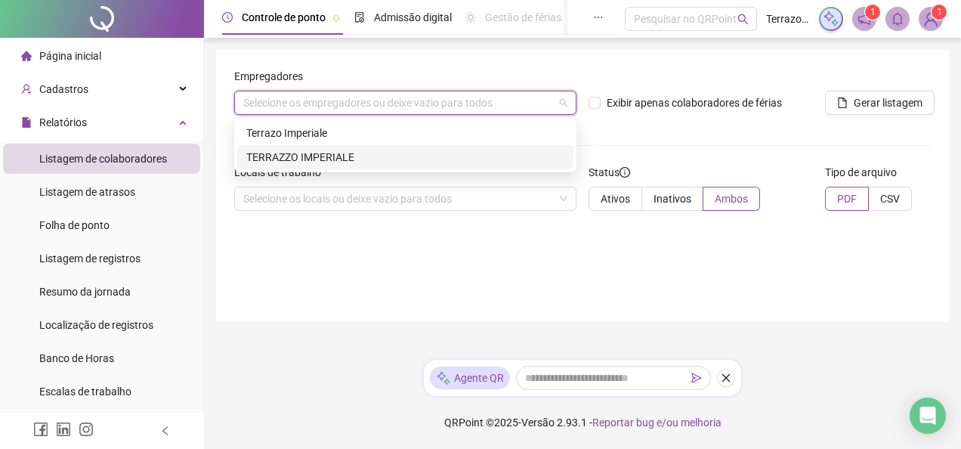
click at [398, 147] on div "TERRAZZO IMPERIALE" at bounding box center [405, 157] width 336 height 24
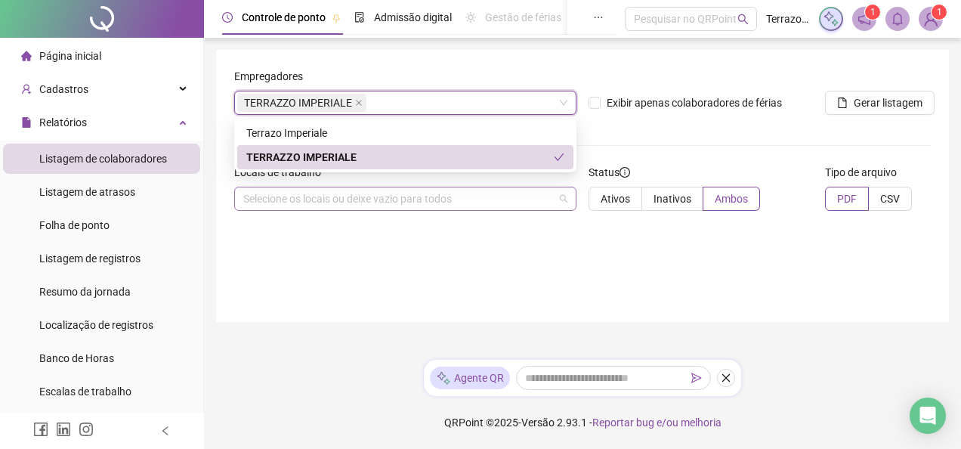
click at [361, 195] on div "Selecione os locais ou deixe vazio para todos" at bounding box center [405, 199] width 342 height 24
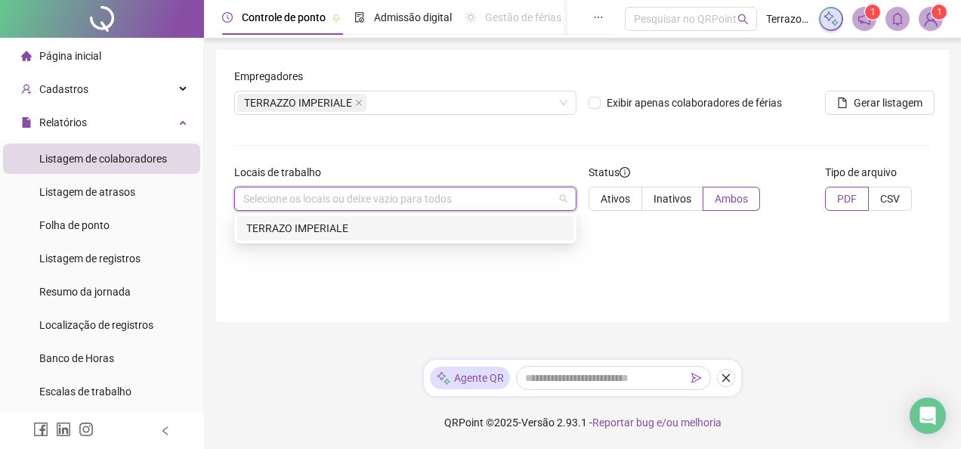
click at [341, 230] on div "TERRAZO IMPERIALE" at bounding box center [405, 228] width 318 height 17
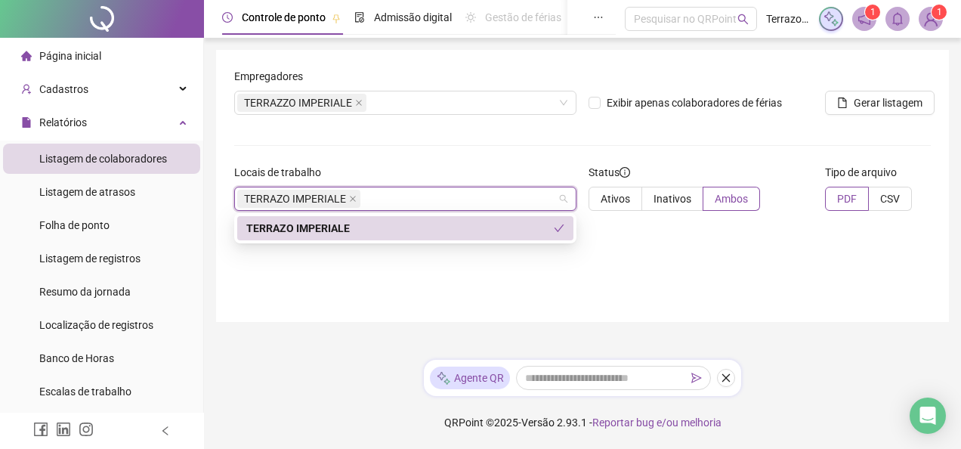
click at [617, 245] on div "Empregadores TERRAZZO IMPERIALE Exibir apenas colaboradores de férias Gerar lis…" at bounding box center [582, 186] width 733 height 272
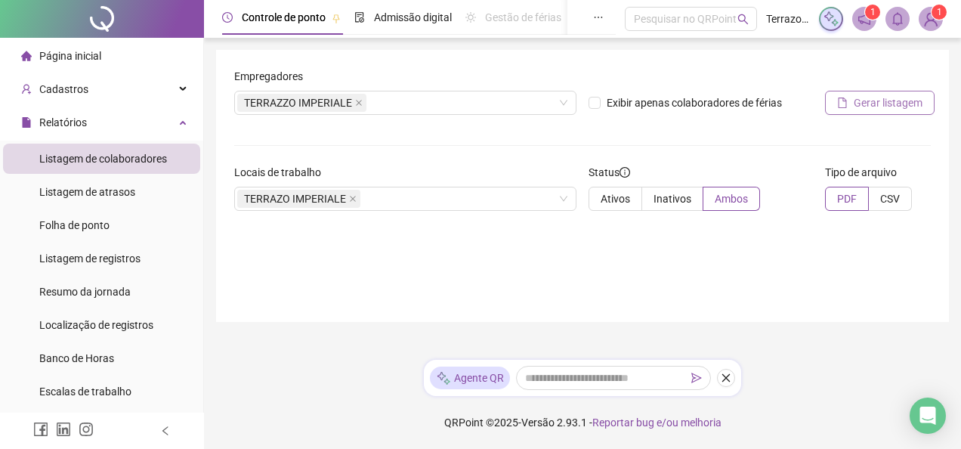
click at [857, 99] on span "Gerar listagem" at bounding box center [888, 102] width 69 height 17
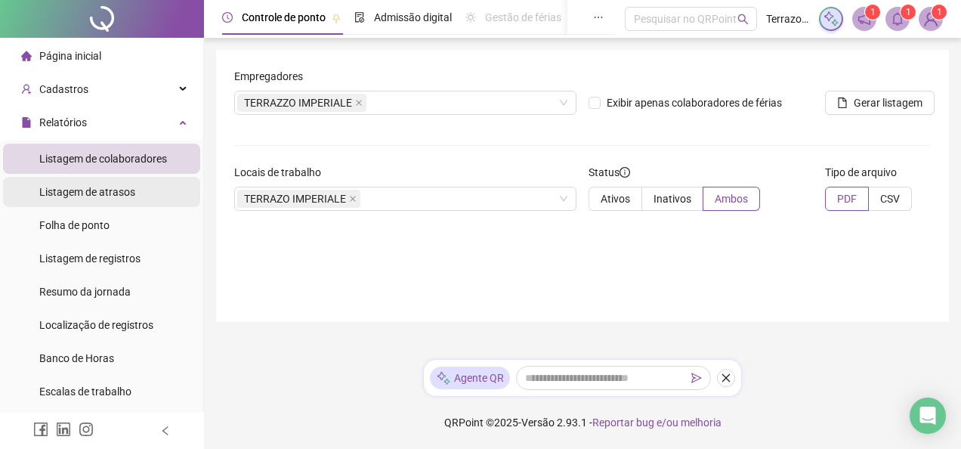
click at [95, 190] on span "Listagem de atrasos" at bounding box center [87, 192] width 96 height 12
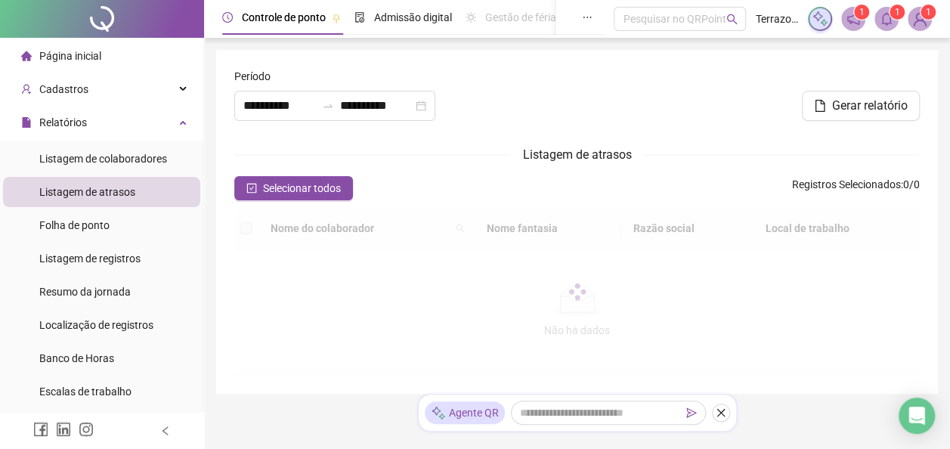
type input "**********"
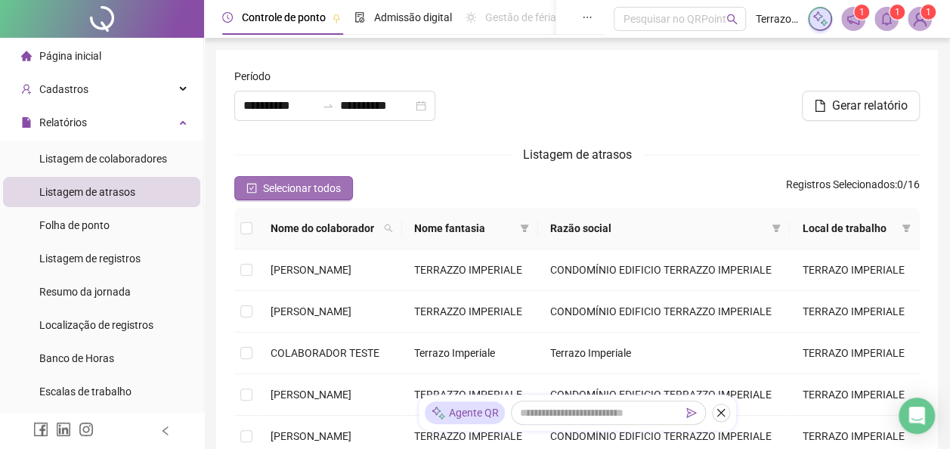
click at [277, 184] on span "Selecionar todos" at bounding box center [302, 188] width 78 height 17
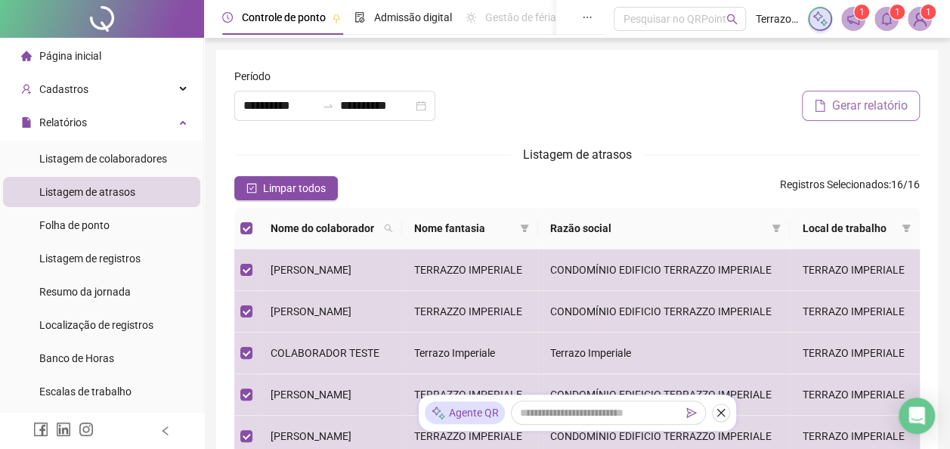
click at [868, 109] on span "Gerar relatório" at bounding box center [870, 106] width 76 height 18
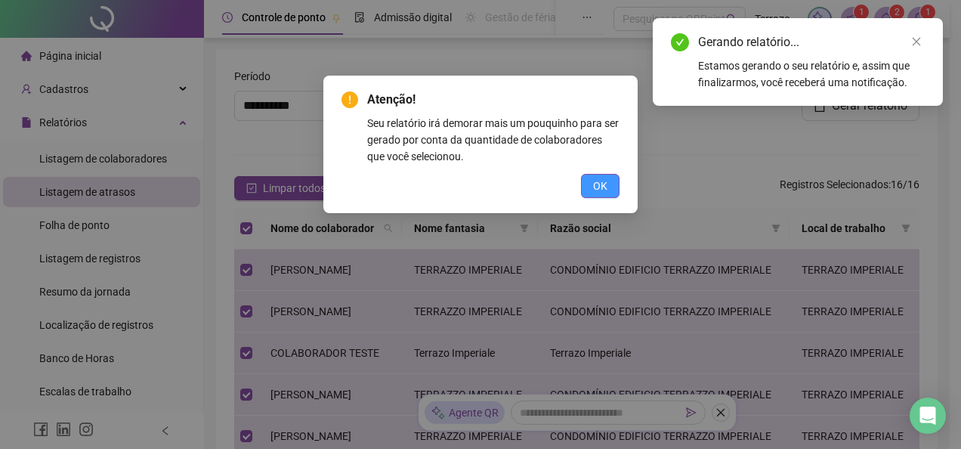
click at [600, 179] on span "OK" at bounding box center [600, 186] width 14 height 17
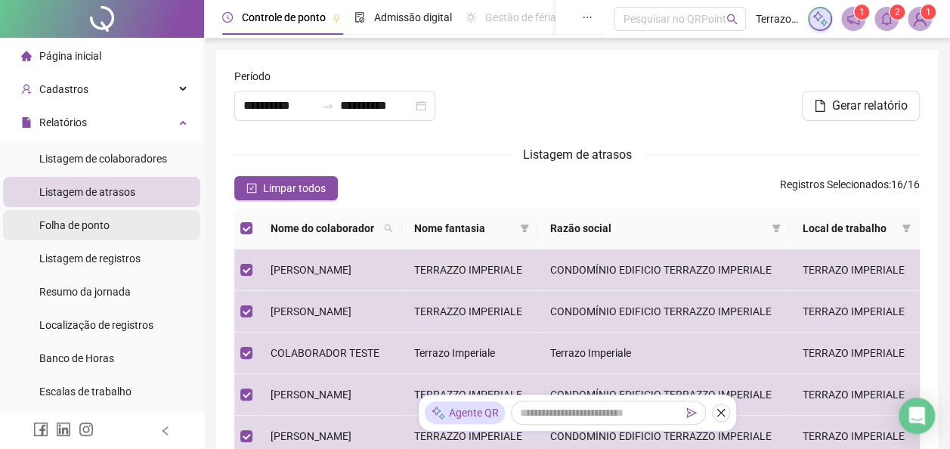
click at [76, 224] on span "Folha de ponto" at bounding box center [74, 225] width 70 height 12
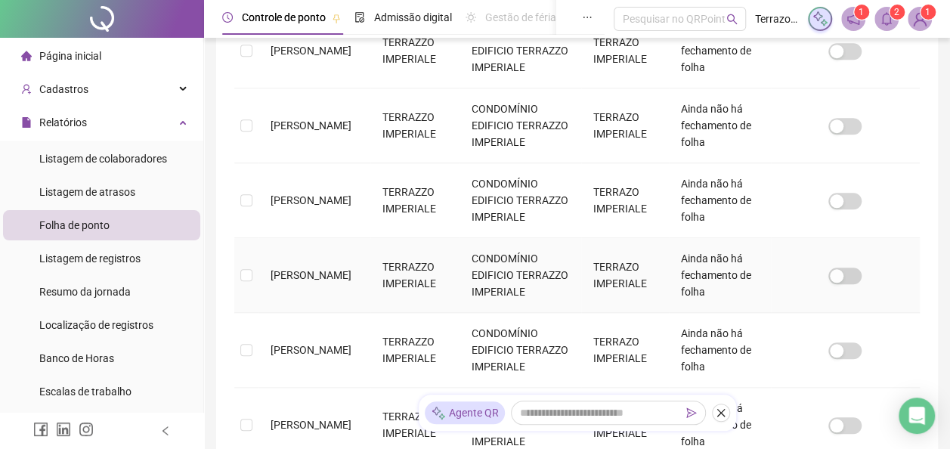
scroll to position [803, 0]
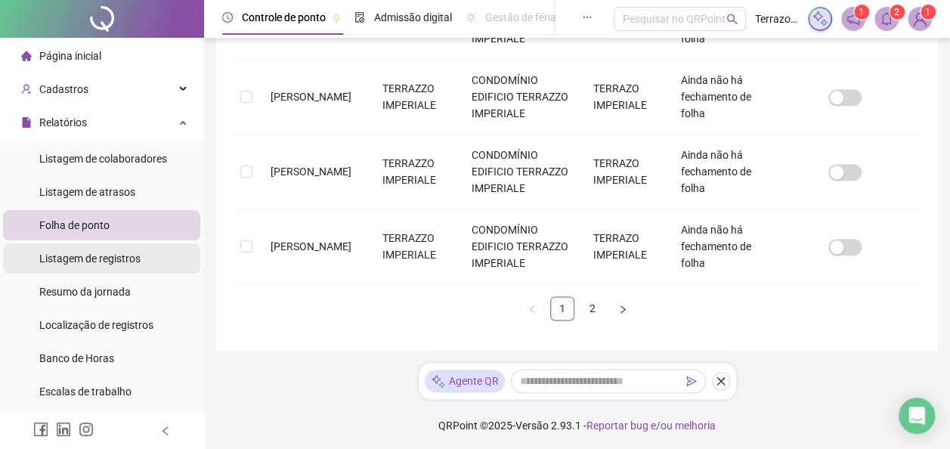
click at [101, 260] on span "Listagem de registros" at bounding box center [89, 258] width 101 height 12
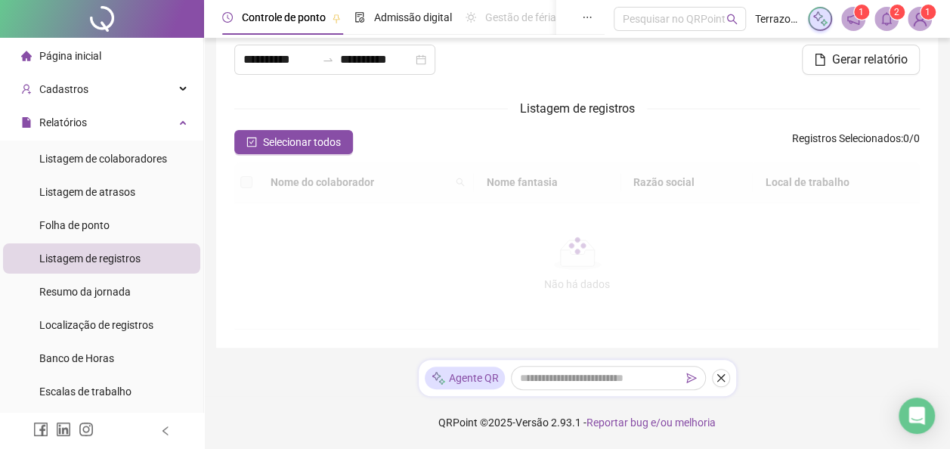
type input "**********"
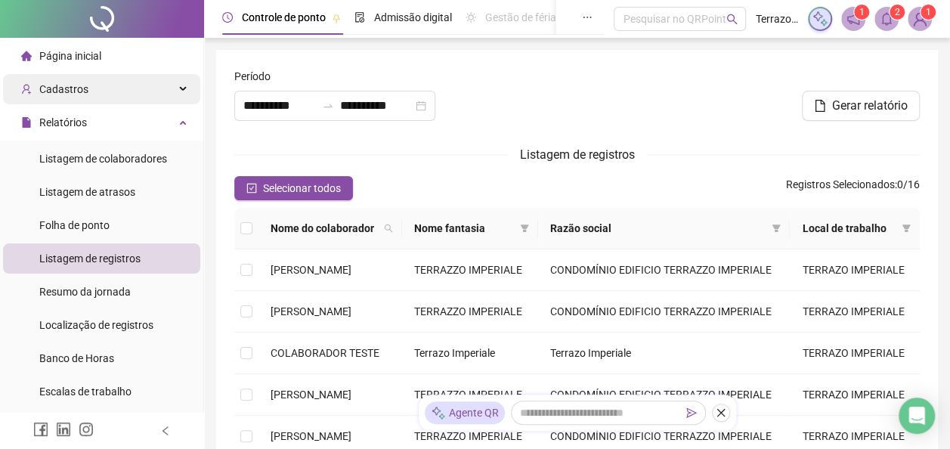
click at [95, 91] on div "Cadastros" at bounding box center [101, 89] width 197 height 30
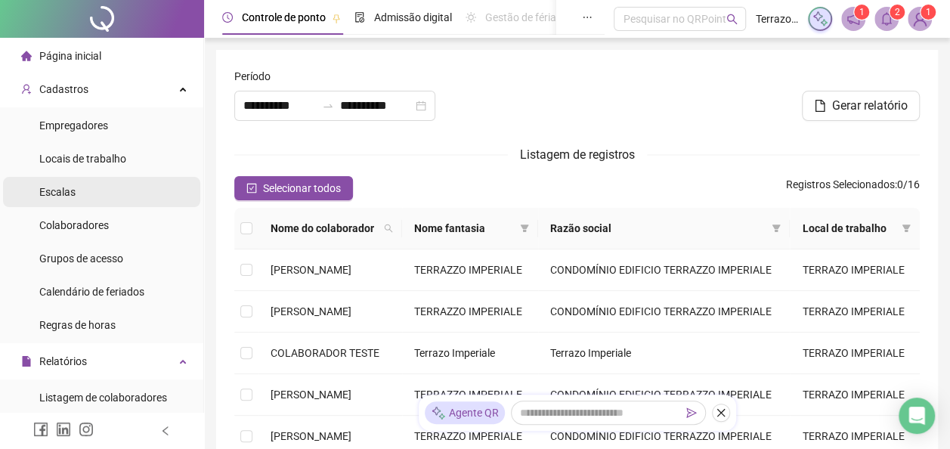
click at [66, 197] on span "Escalas" at bounding box center [57, 192] width 36 height 12
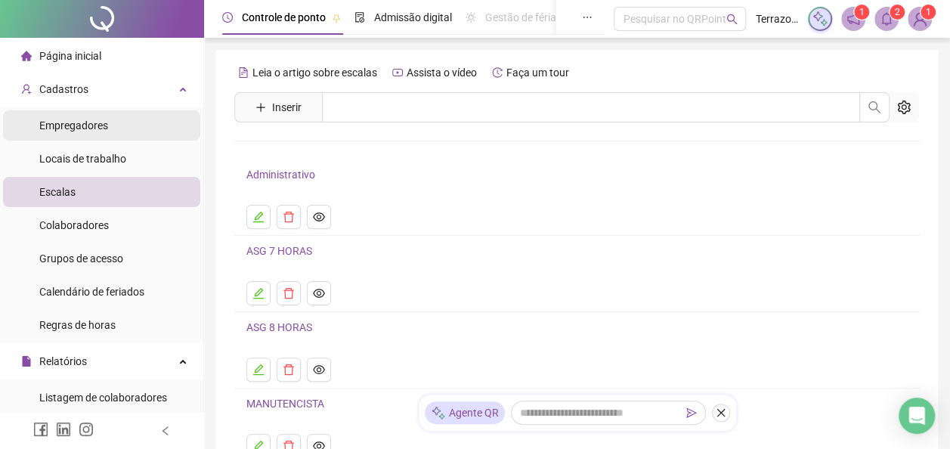
click at [68, 124] on span "Empregadores" at bounding box center [73, 125] width 69 height 12
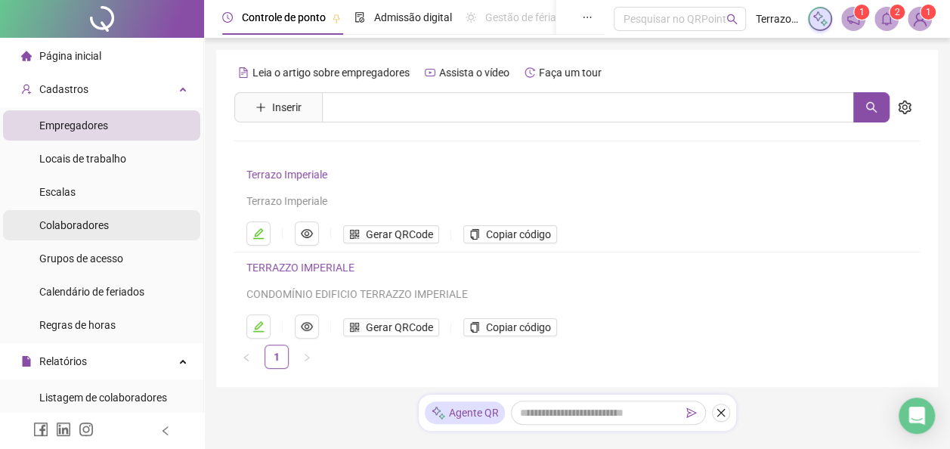
click at [77, 227] on span "Colaboradores" at bounding box center [74, 225] width 70 height 12
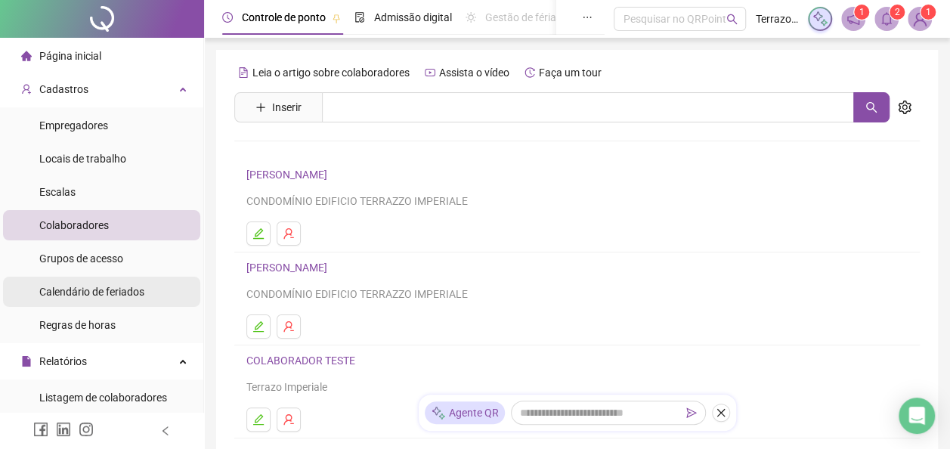
click at [82, 292] on span "Calendário de feriados" at bounding box center [91, 292] width 105 height 12
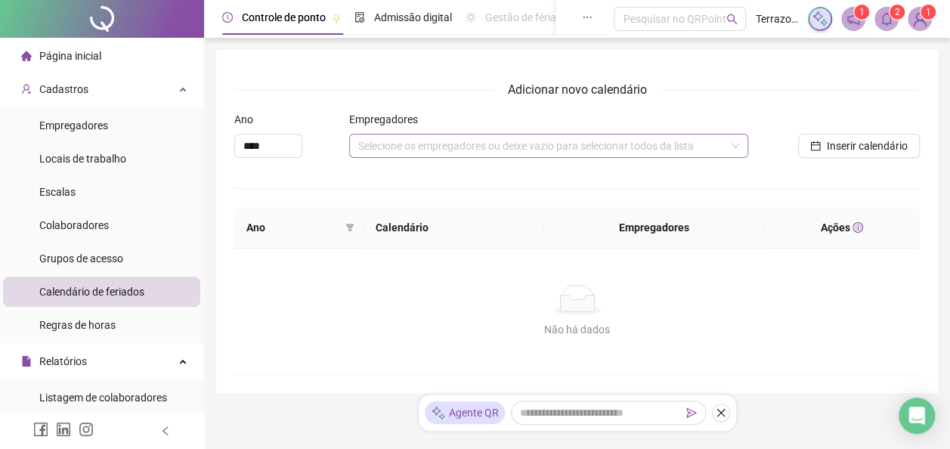
click at [444, 138] on div "Selecione os empregadores ou deixe vazio para selecionar todos da lista" at bounding box center [548, 146] width 399 height 24
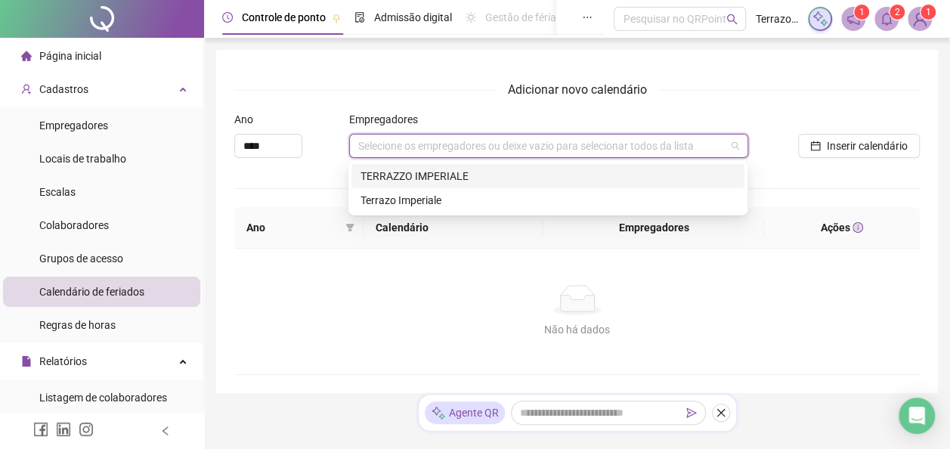
click at [432, 175] on div "TERRAZZO IMPERIALE" at bounding box center [548, 176] width 375 height 17
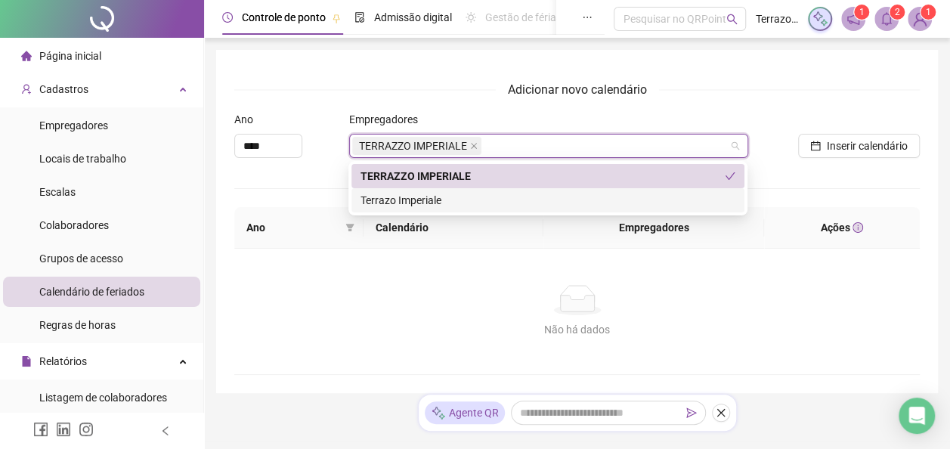
click at [435, 203] on div "Terrazo Imperiale" at bounding box center [548, 200] width 375 height 17
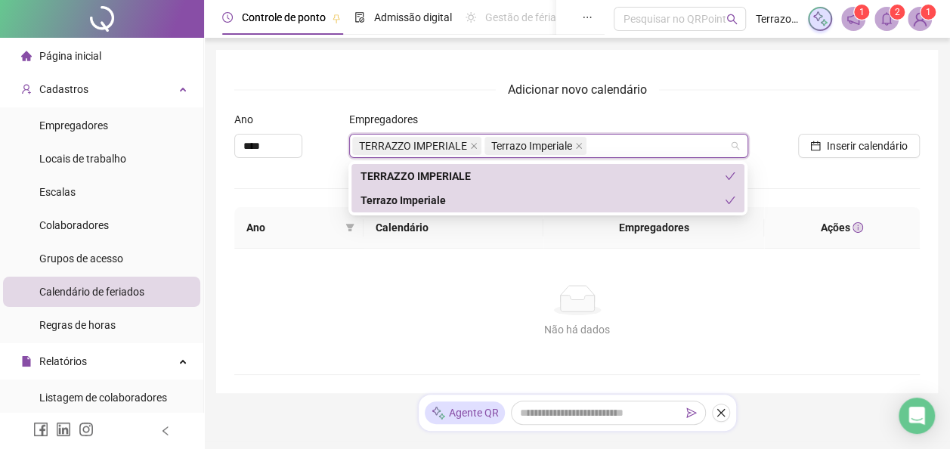
click at [798, 262] on div "Não há dados Não há dados" at bounding box center [577, 311] width 686 height 125
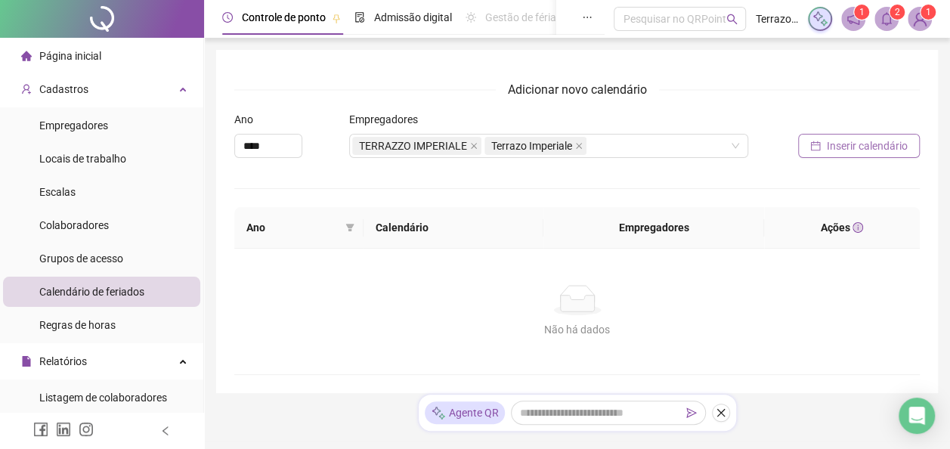
click at [864, 150] on span "Inserir calendário" at bounding box center [867, 146] width 81 height 17
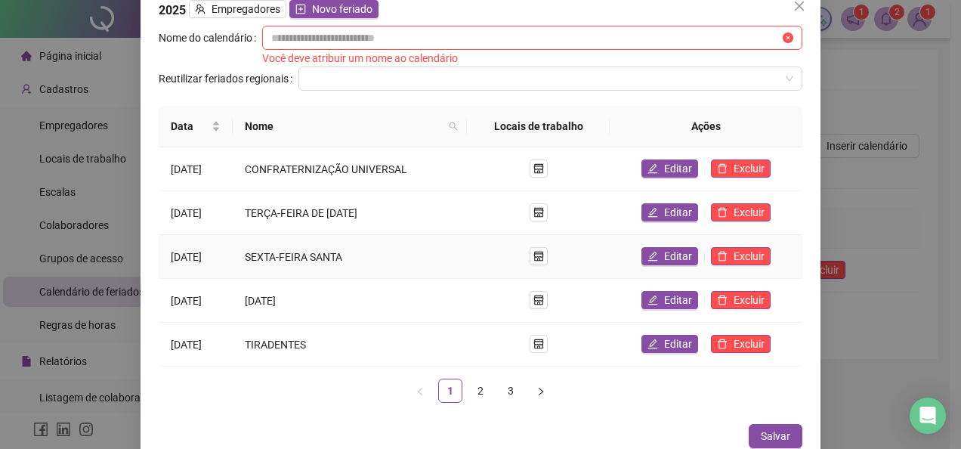
scroll to position [24, 0]
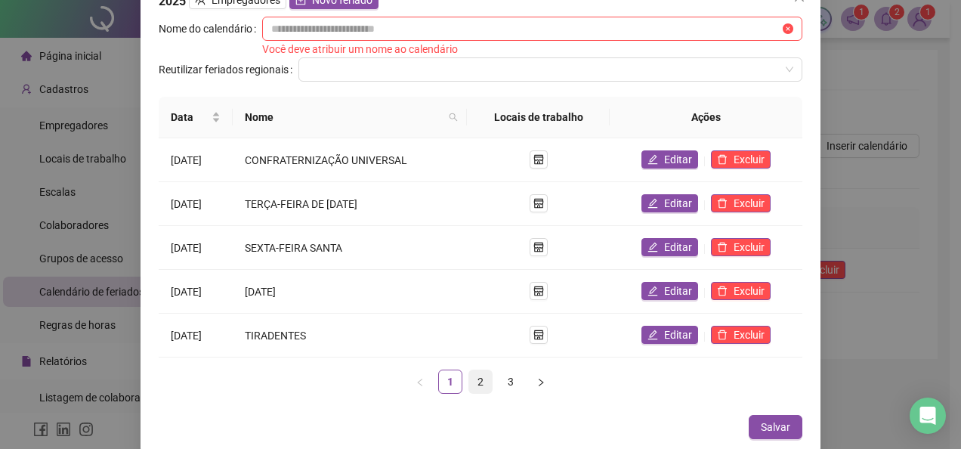
click at [475, 382] on link "2" at bounding box center [480, 381] width 23 height 23
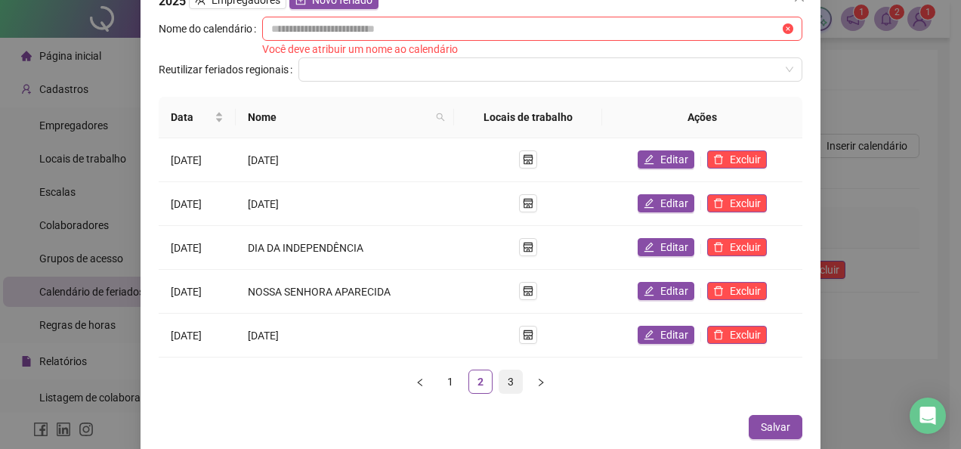
click at [506, 378] on link "3" at bounding box center [511, 381] width 23 height 23
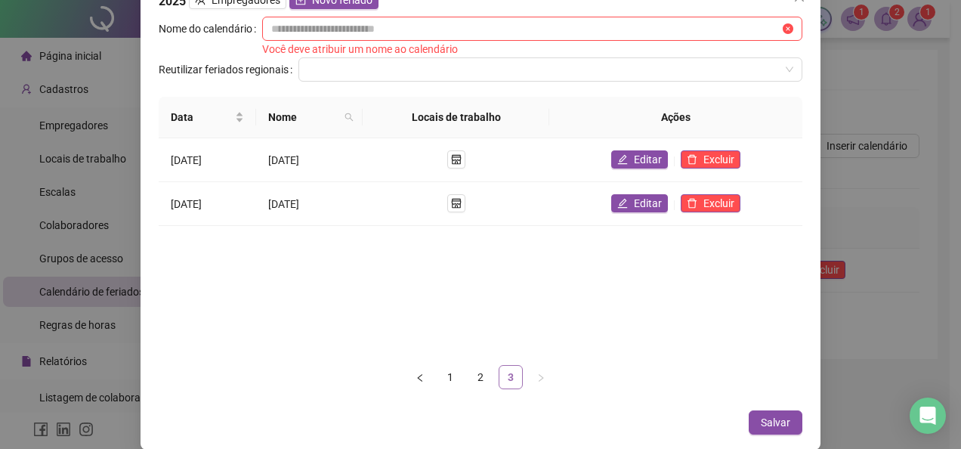
scroll to position [23, 0]
click at [786, 419] on button "Salvar" at bounding box center [776, 423] width 54 height 24
click at [419, 376] on button "button" at bounding box center [420, 378] width 24 height 24
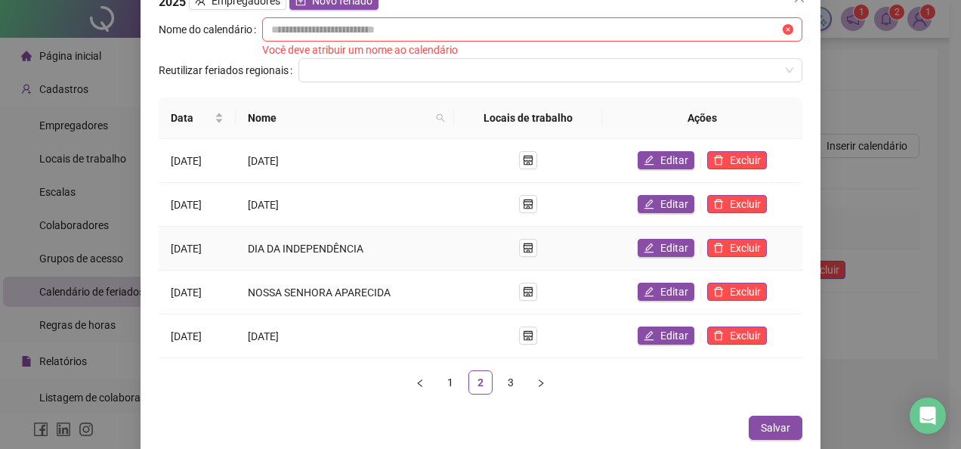
scroll to position [24, 0]
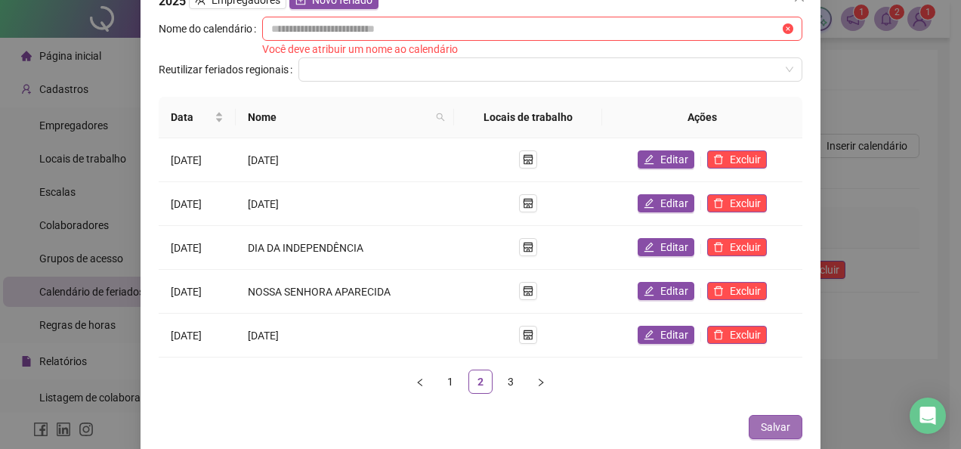
click at [775, 422] on span "Salvar" at bounding box center [775, 427] width 29 height 17
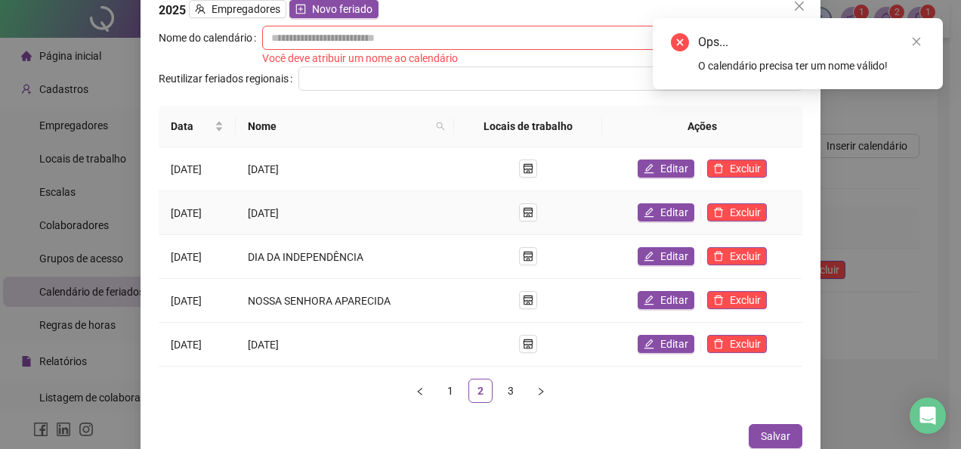
scroll to position [0, 0]
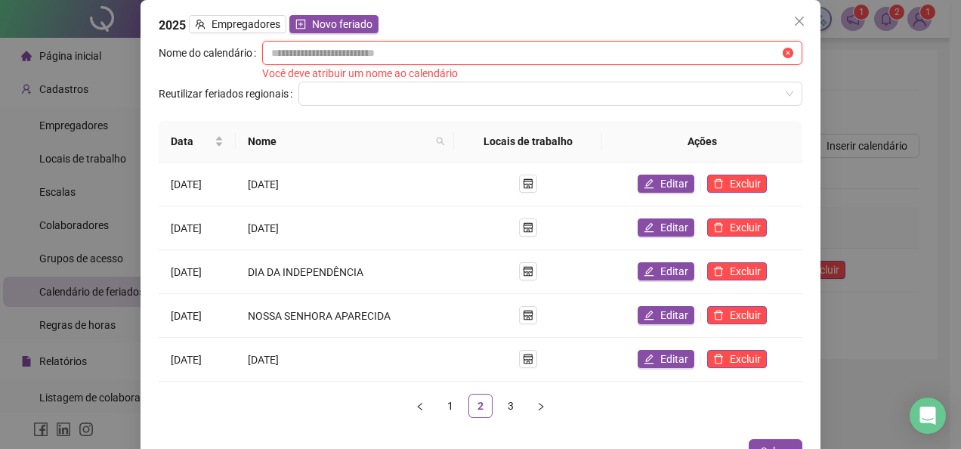
click at [321, 54] on input "text" at bounding box center [525, 53] width 509 height 17
click at [321, 53] on input "text" at bounding box center [525, 53] width 509 height 17
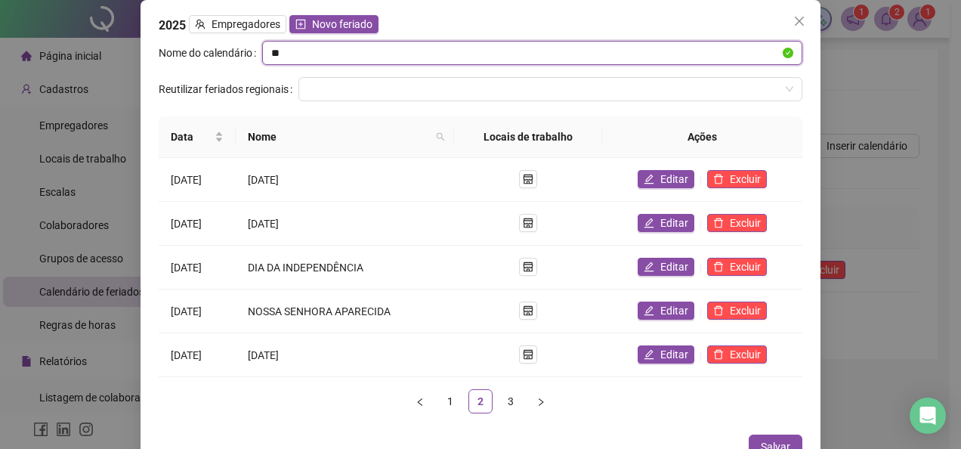
type input "*"
type input "**********"
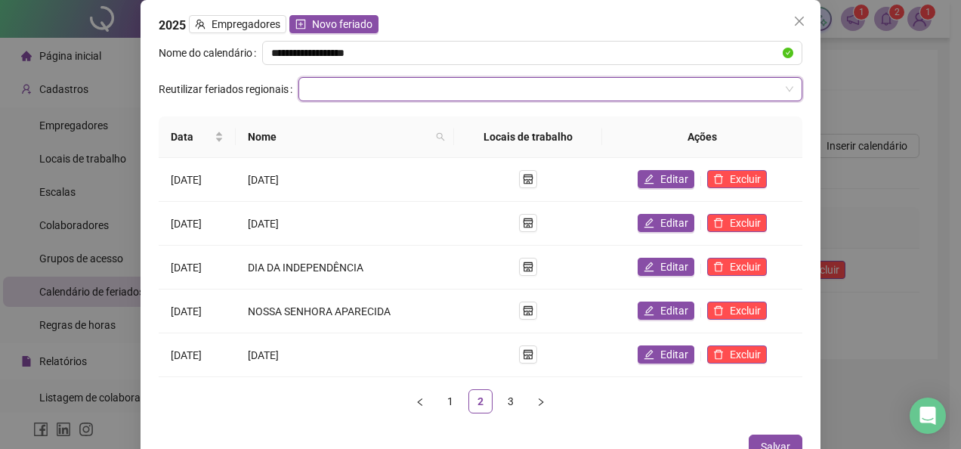
click at [320, 82] on input "search" at bounding box center [544, 89] width 472 height 23
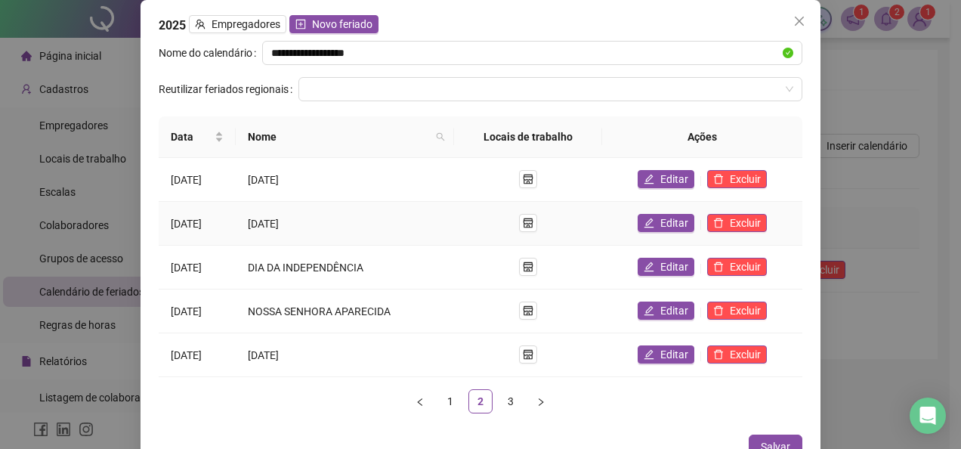
click at [389, 231] on td "[DATE]" at bounding box center [345, 224] width 218 height 44
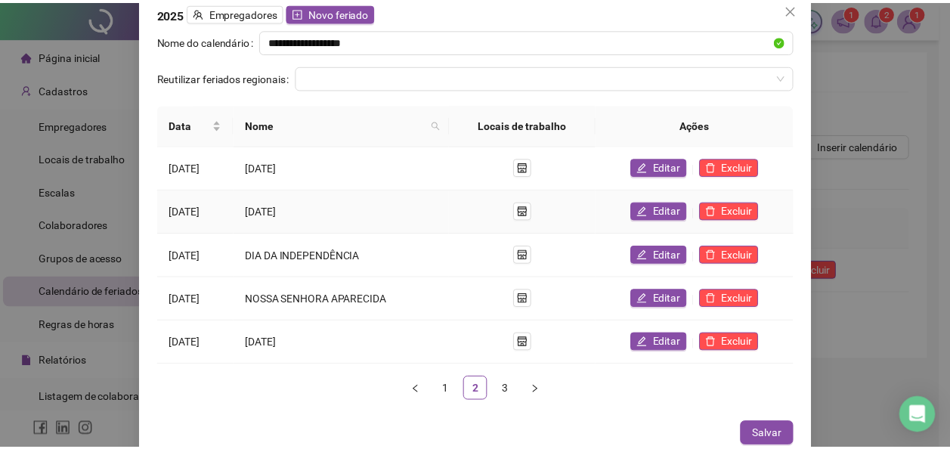
scroll to position [20, 0]
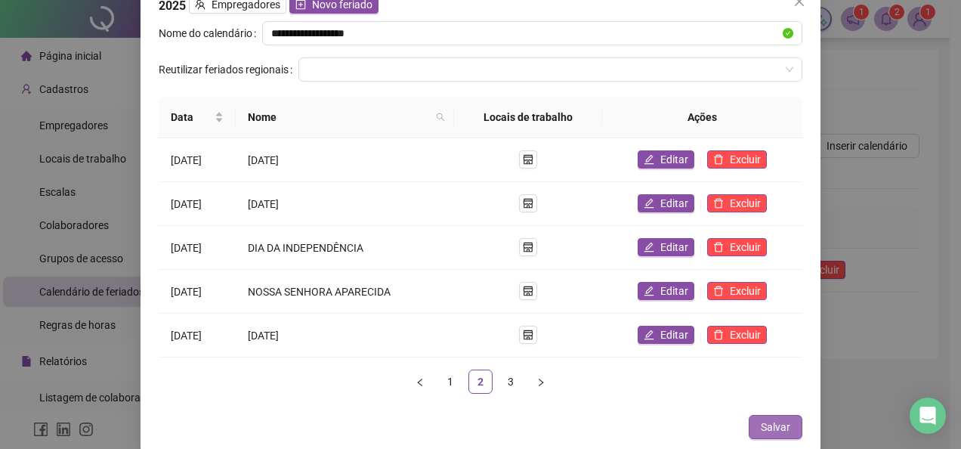
click at [769, 421] on span "Salvar" at bounding box center [775, 427] width 29 height 17
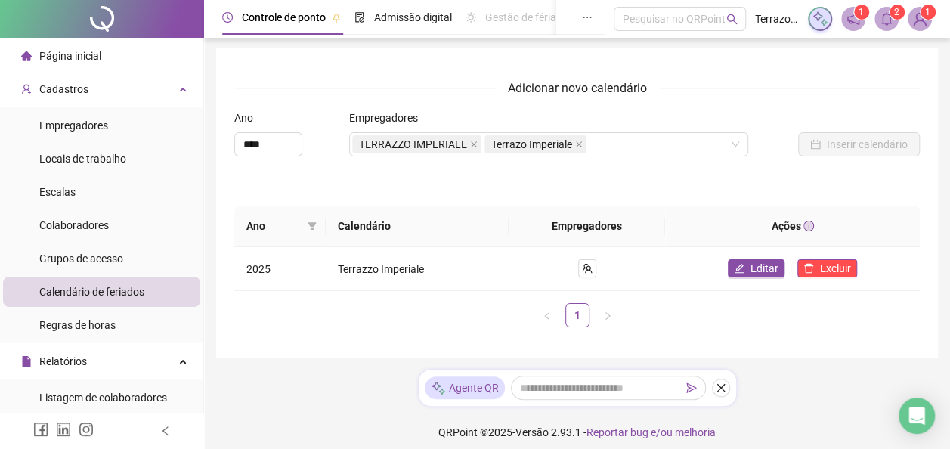
scroll to position [0, 0]
click at [924, 18] on img at bounding box center [919, 19] width 23 height 23
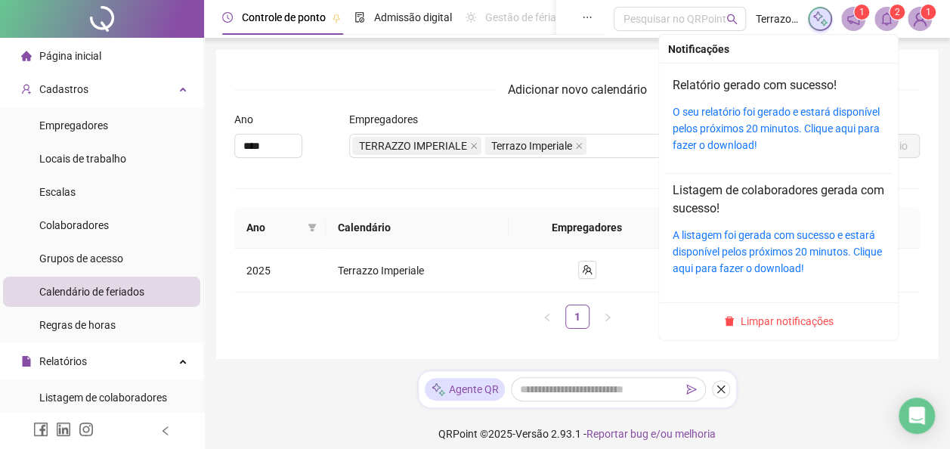
click at [891, 18] on icon "bell" at bounding box center [887, 19] width 14 height 14
click at [779, 115] on link "O seu relatório foi gerado e estará disponível pelos próximos 20 minutos. Cliqu…" at bounding box center [776, 128] width 207 height 45
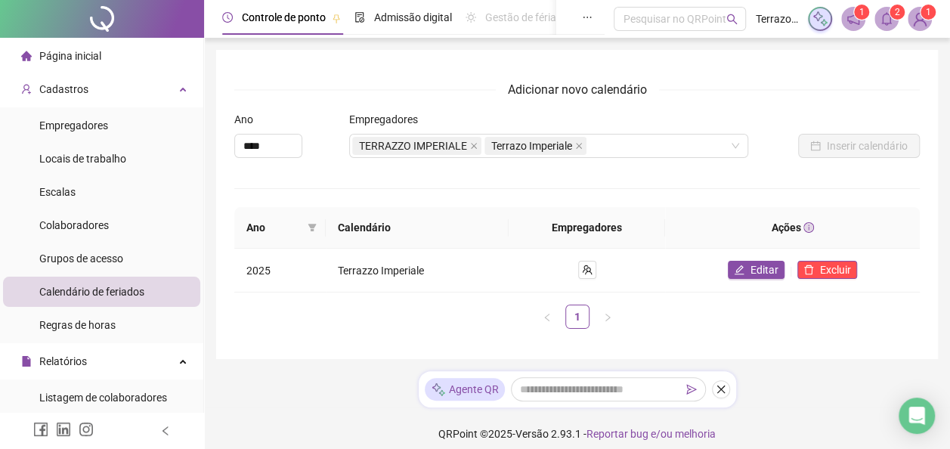
click at [856, 17] on sup "1" at bounding box center [861, 12] width 15 height 15
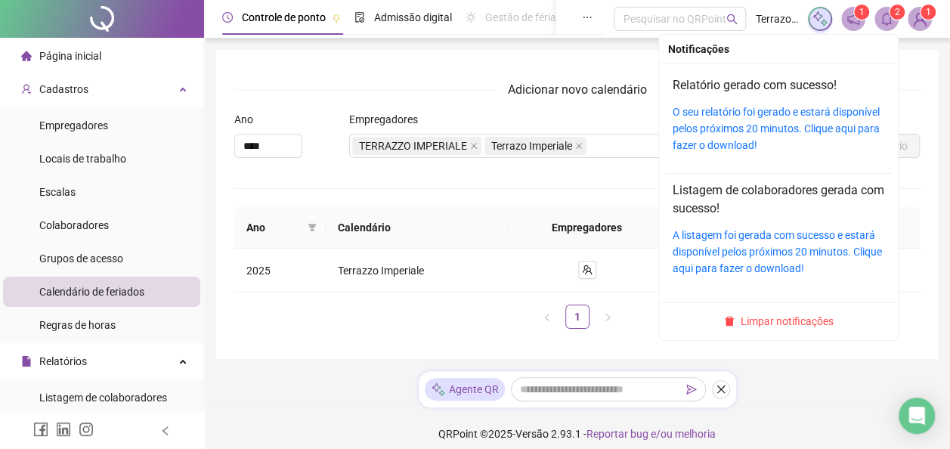
click at [890, 18] on icon "bell" at bounding box center [887, 19] width 14 height 14
click at [754, 242] on div "A listagem foi gerada com sucesso e estará disponível pelos próximos 20 minutos…" at bounding box center [779, 252] width 212 height 50
click at [746, 249] on link "A listagem foi gerada com sucesso e estará disponível pelos próximos 20 minutos…" at bounding box center [777, 251] width 209 height 45
